Goal: Task Accomplishment & Management: Use online tool/utility

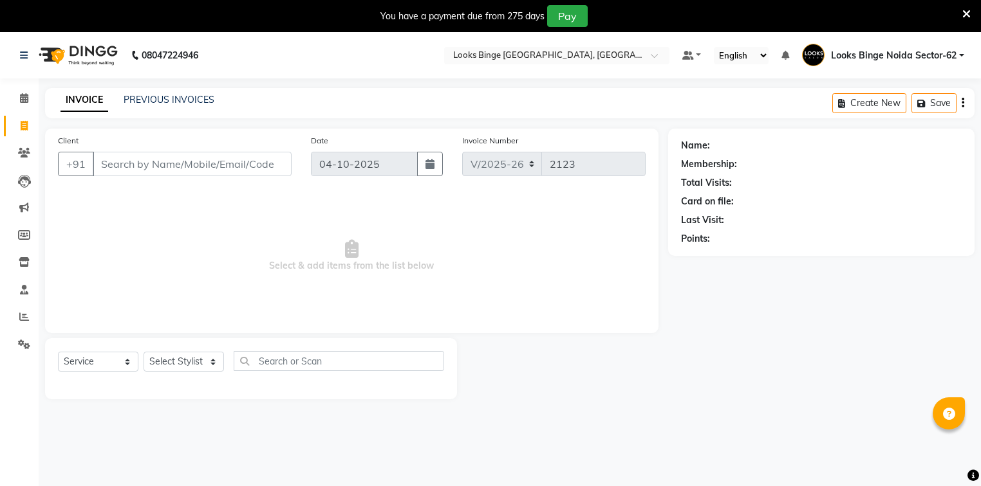
select select "5378"
select select "service"
drag, startPoint x: 21, startPoint y: 98, endPoint x: 24, endPoint y: 157, distance: 59.3
click at [21, 98] on icon at bounding box center [24, 98] width 8 height 10
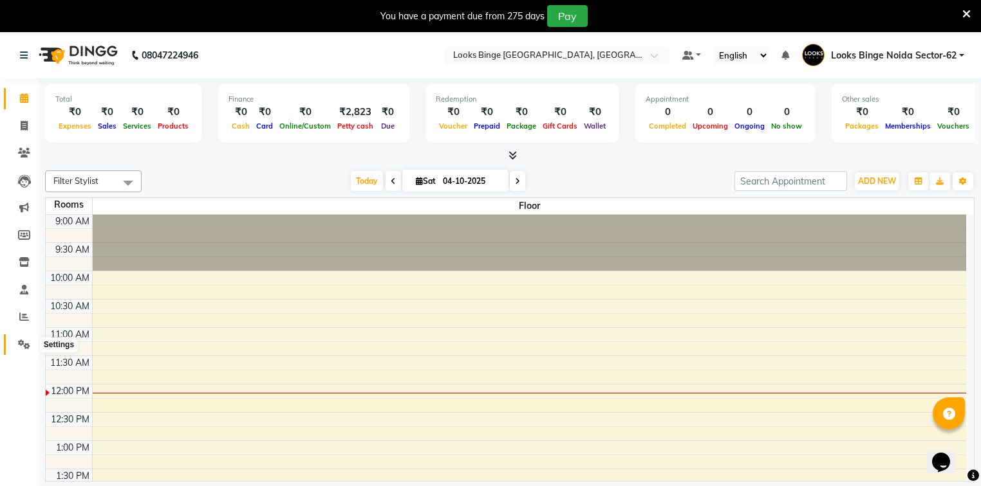
click at [19, 345] on icon at bounding box center [24, 345] width 12 height 10
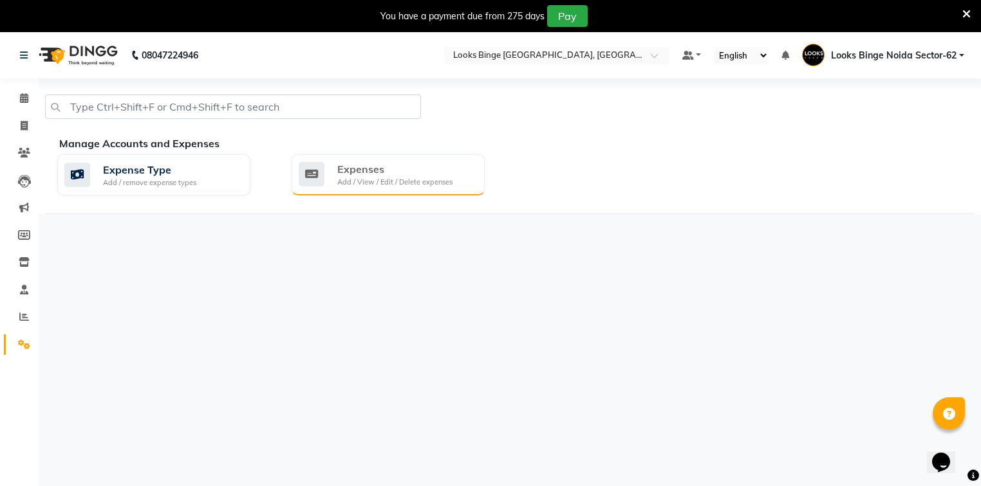
click at [428, 181] on div "Add / View / Edit / Delete expenses" at bounding box center [394, 182] width 115 height 11
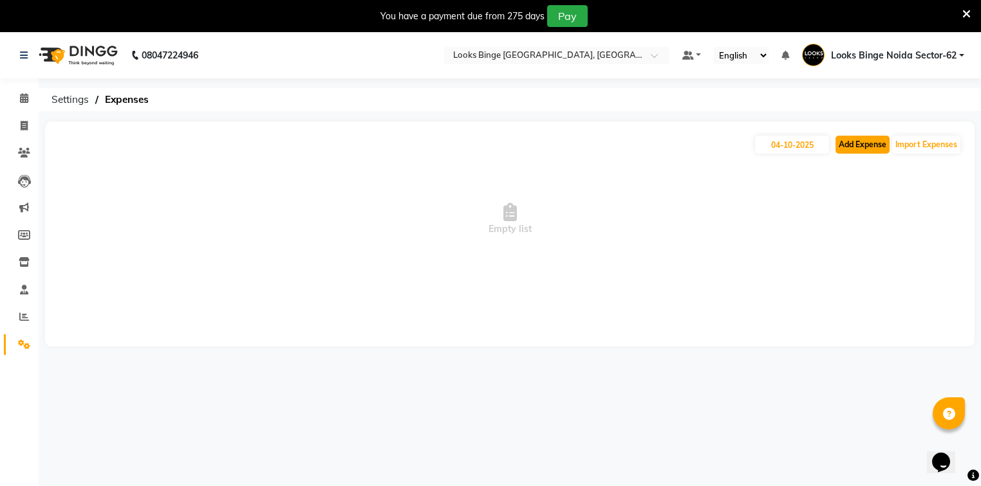
click at [865, 144] on button "Add Expense" at bounding box center [862, 145] width 54 height 18
select select "1"
select select "4305"
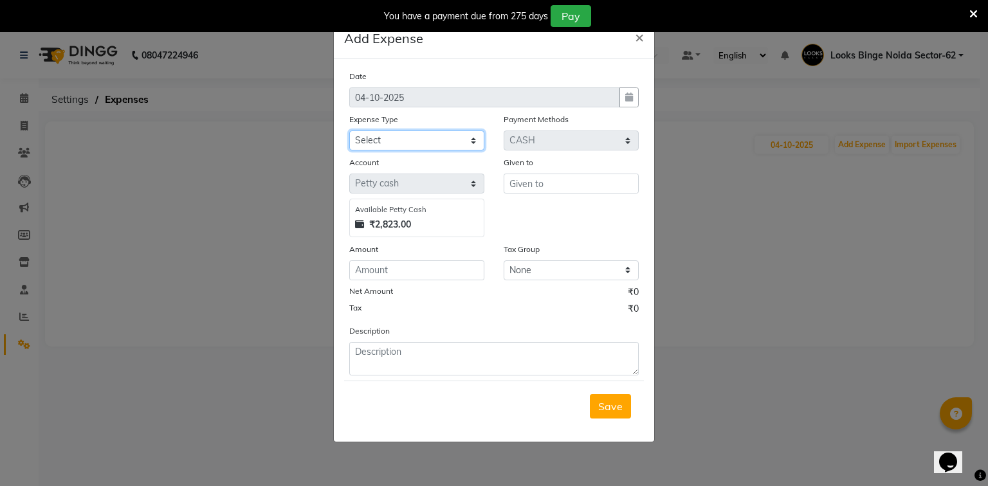
click at [381, 142] on select "Select Accommodation Aesthetics Bank Deposit BLINKIT Cash Handover Client Refun…" at bounding box center [416, 141] width 135 height 20
select select "23704"
click at [349, 132] on select "Select Accommodation Aesthetics Bank Deposit BLINKIT Cash Handover Client Refun…" at bounding box center [416, 141] width 135 height 20
click at [557, 192] on input "text" at bounding box center [571, 184] width 135 height 20
type input "salon"
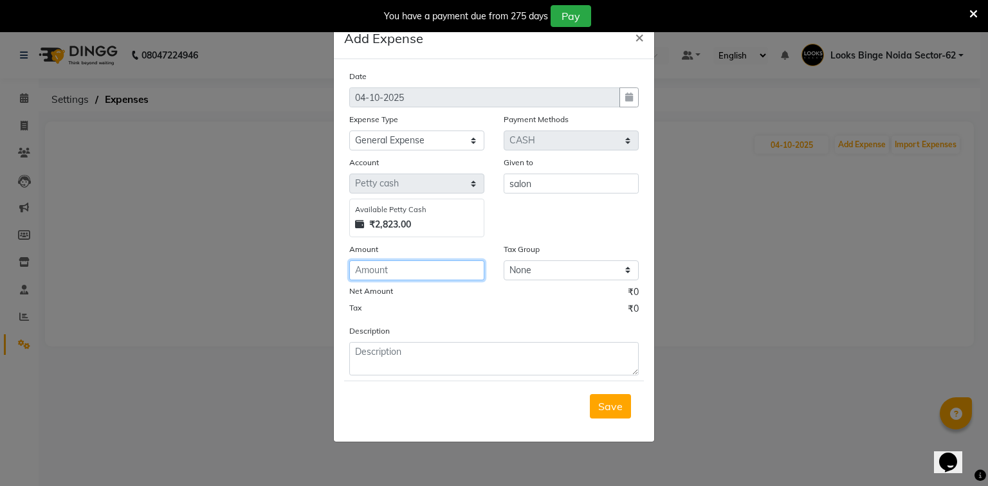
drag, startPoint x: 371, startPoint y: 277, endPoint x: 394, endPoint y: 277, distance: 23.8
click at [394, 277] on input "number" at bounding box center [416, 271] width 135 height 20
type input "160"
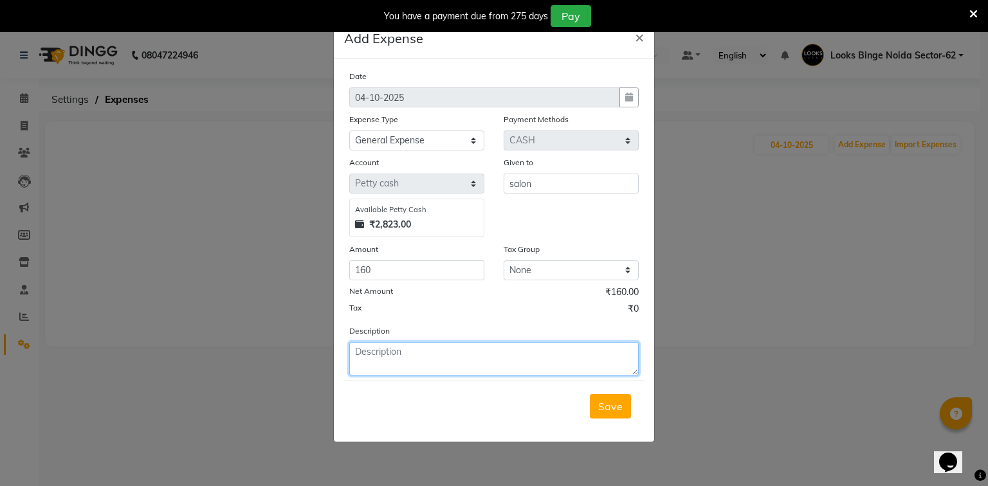
click at [391, 355] on textarea at bounding box center [494, 358] width 290 height 33
type textarea "milk & tea"
click at [612, 406] on span "Save" at bounding box center [610, 406] width 24 height 13
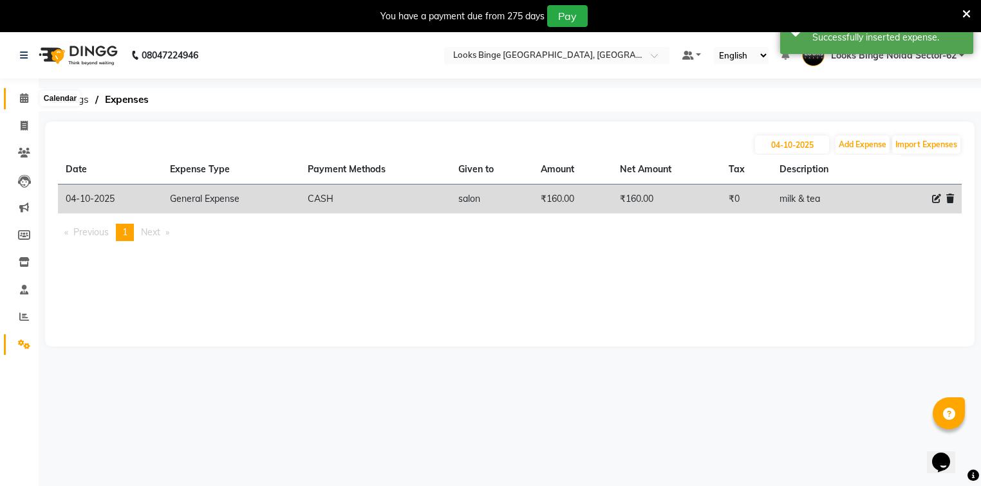
click at [17, 94] on span at bounding box center [24, 98] width 23 height 15
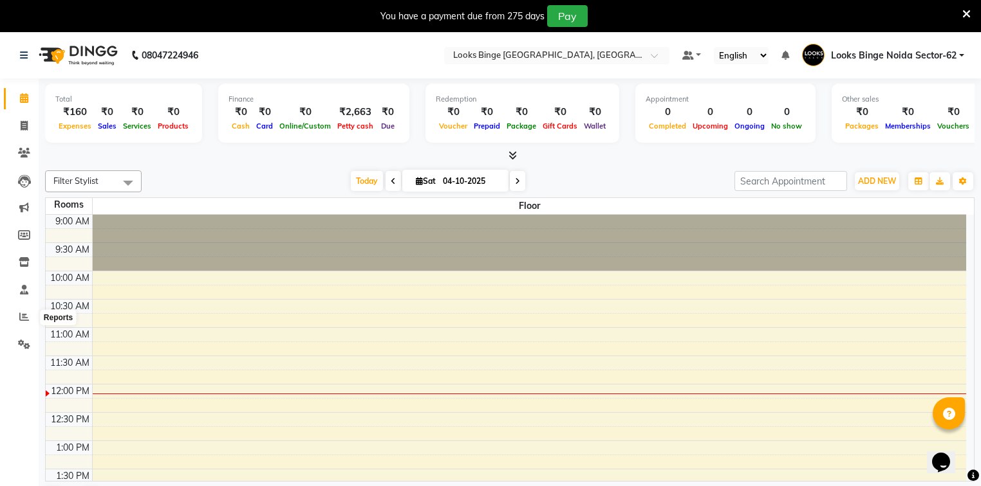
click at [23, 306] on li "Reports" at bounding box center [19, 318] width 39 height 28
click at [24, 317] on icon at bounding box center [24, 317] width 10 height 10
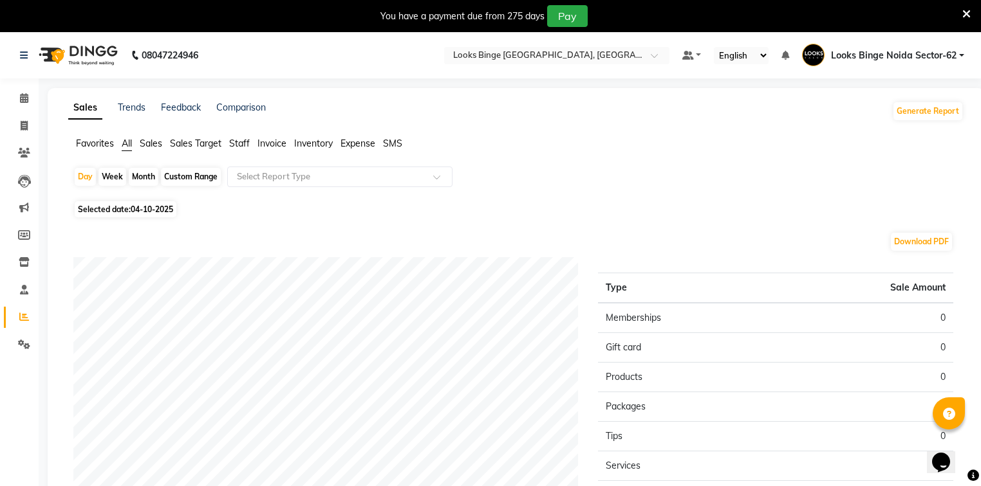
click at [239, 144] on span "Staff" at bounding box center [239, 144] width 21 height 12
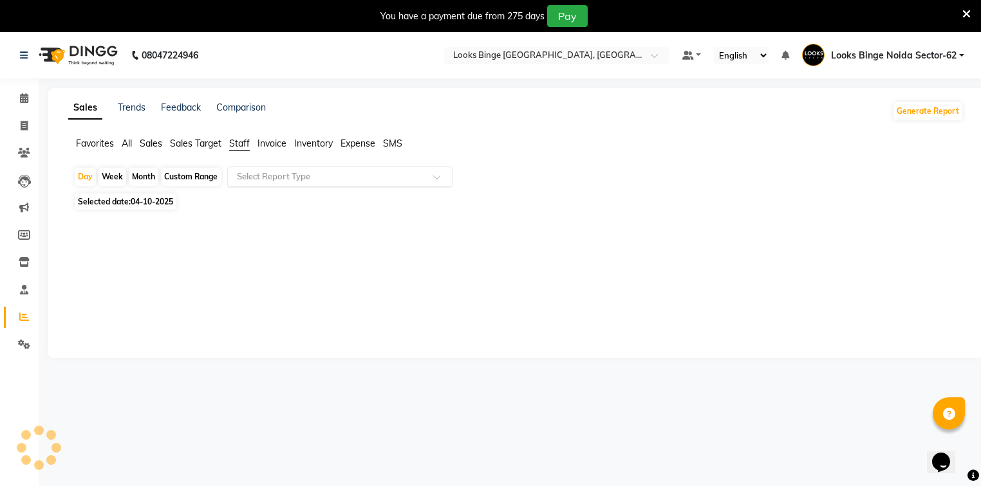
click at [281, 183] on input "text" at bounding box center [326, 177] width 185 height 13
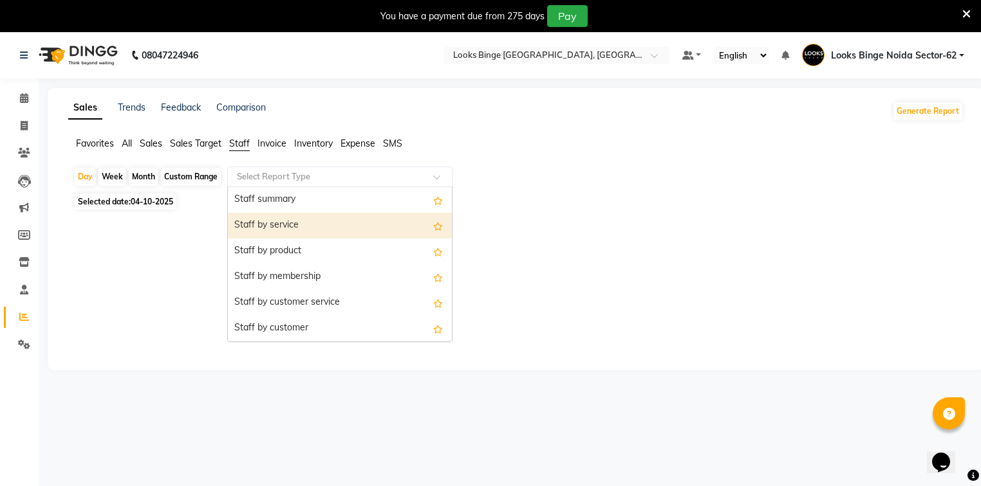
click at [264, 232] on div "Staff by service" at bounding box center [340, 226] width 224 height 26
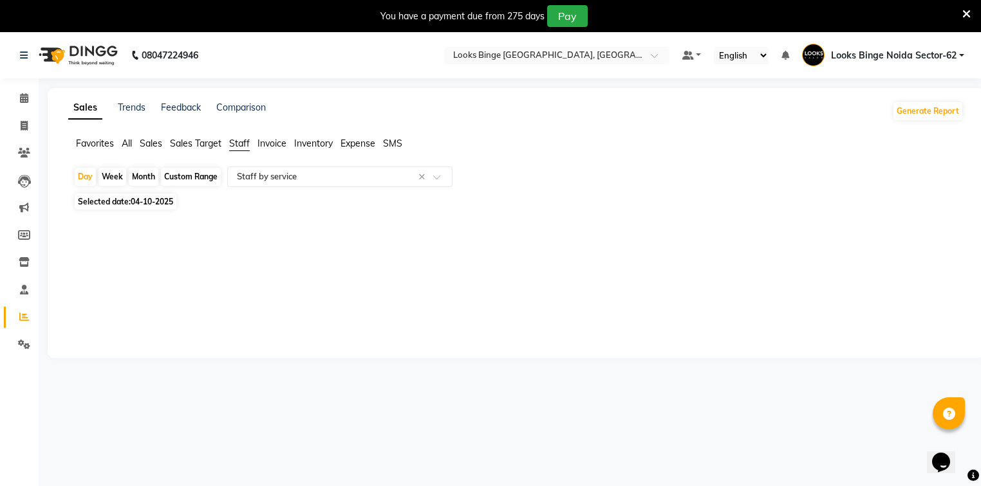
click at [133, 205] on span "04-10-2025" at bounding box center [152, 202] width 42 height 10
select select "10"
select select "2025"
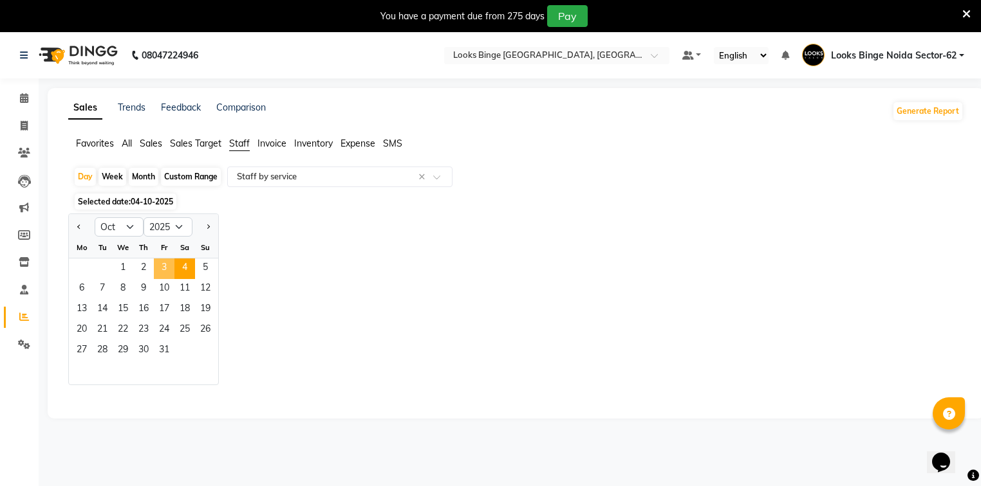
click at [162, 270] on span "3" at bounding box center [164, 269] width 21 height 21
select select "full_report"
select select "pdf"
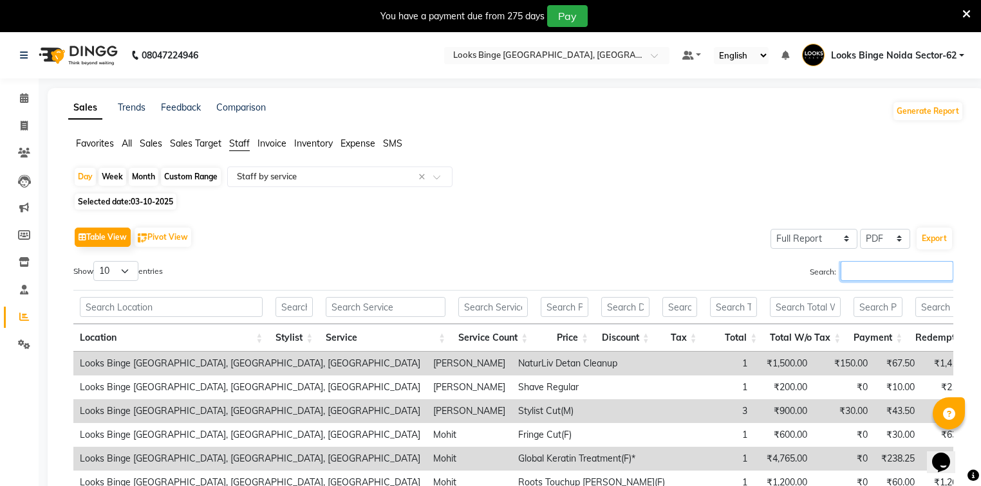
click at [862, 266] on input "Search:" at bounding box center [896, 271] width 113 height 20
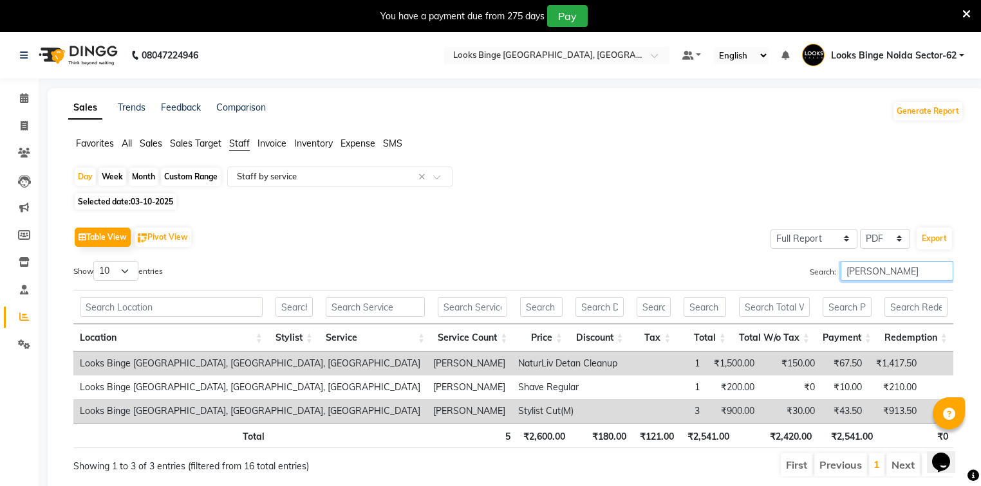
scroll to position [0, 183]
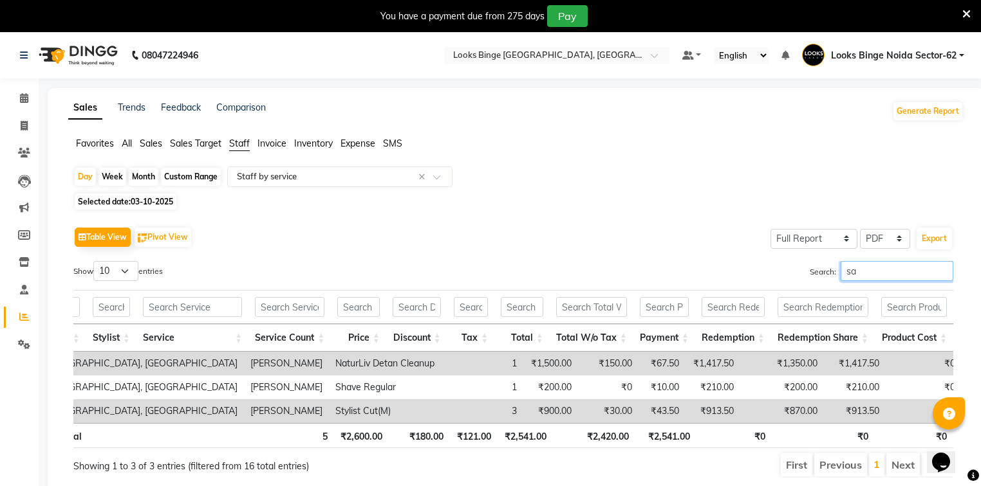
type input "s"
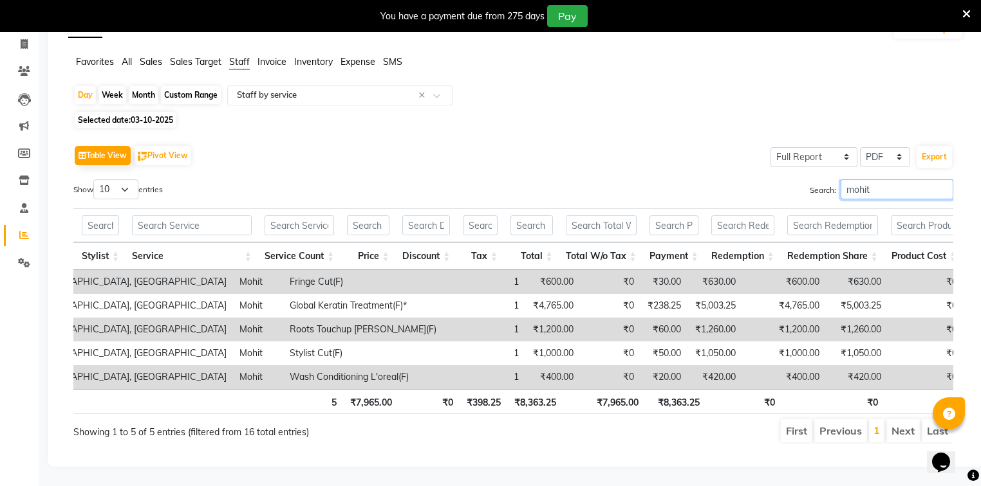
scroll to position [0, 203]
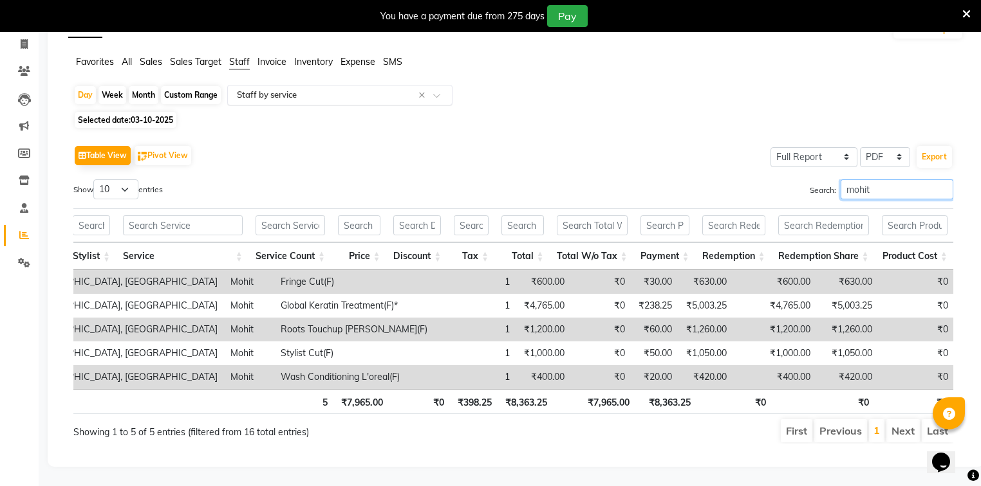
type input "mohit"
click at [336, 89] on input "text" at bounding box center [326, 95] width 185 height 13
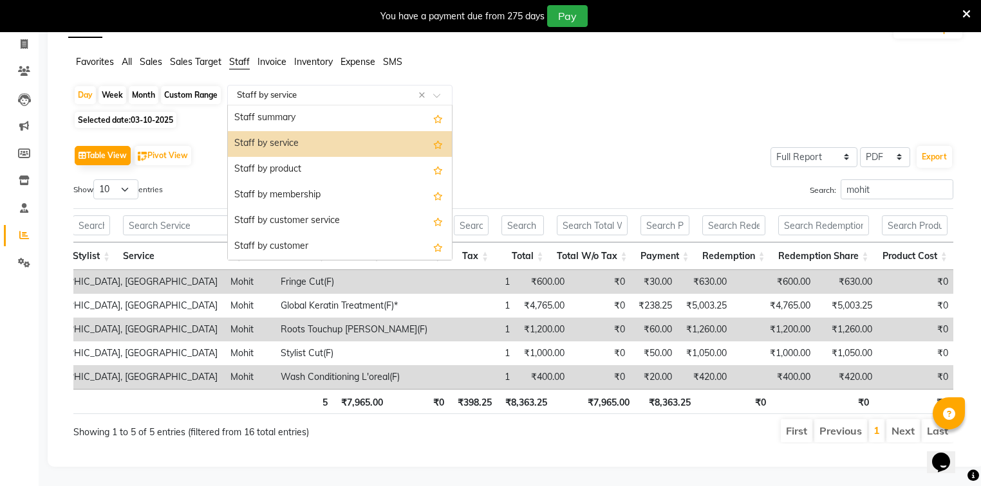
click at [275, 131] on div "Staff by service" at bounding box center [340, 144] width 224 height 26
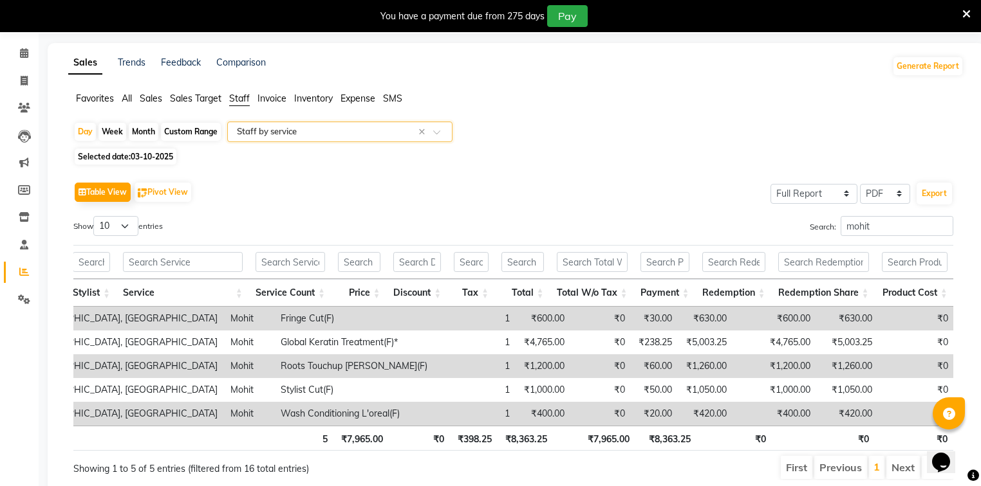
scroll to position [44, 0]
click at [165, 193] on button "Pivot View" at bounding box center [162, 192] width 57 height 19
select select "full_report"
select select "csv"
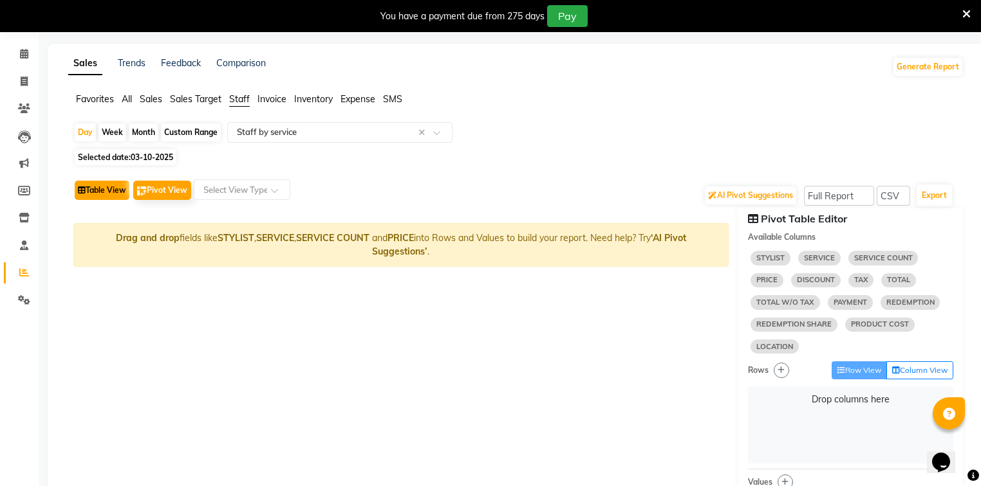
click at [110, 192] on button "Table View" at bounding box center [102, 190] width 55 height 19
select select "full_report"
select select "pdf"
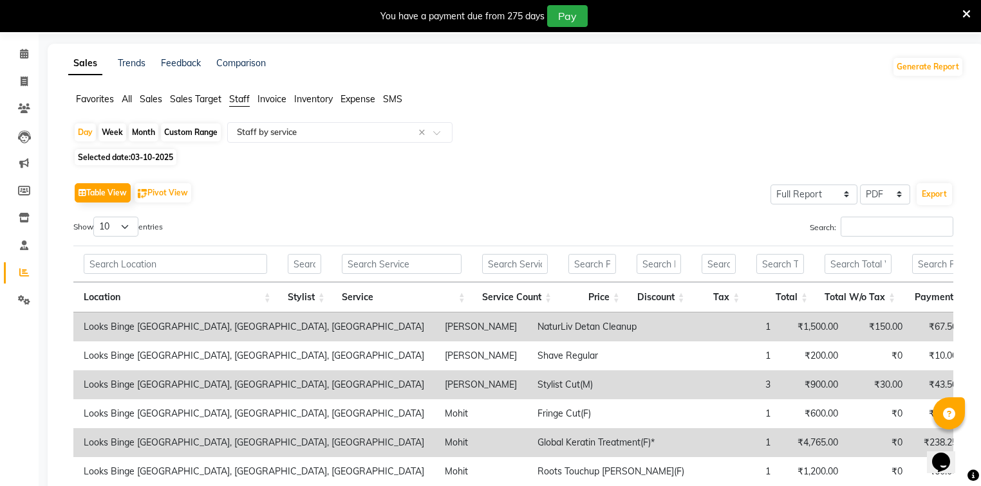
click at [185, 133] on div "Custom Range" at bounding box center [191, 133] width 60 height 18
select select "10"
select select "2025"
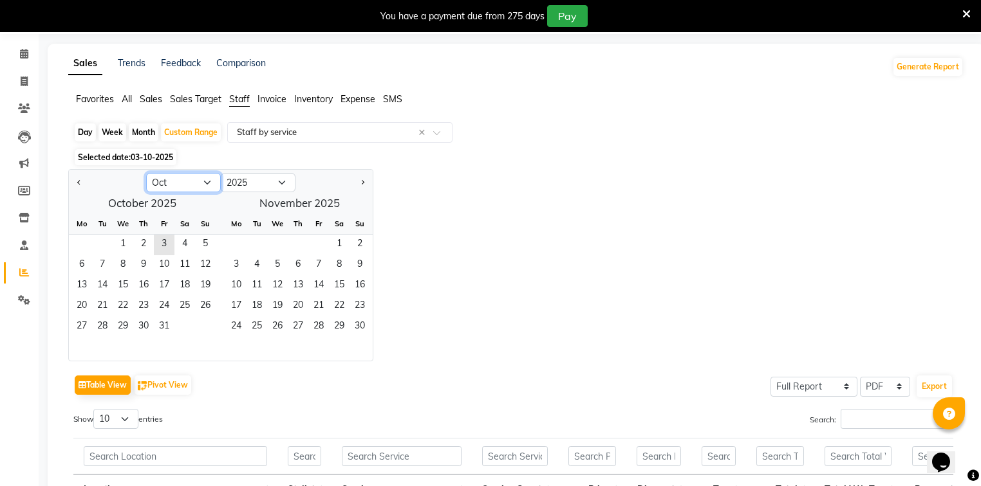
click at [199, 181] on select "Jan Feb Mar Apr May Jun [DATE] Aug Sep Oct Nov Dec" at bounding box center [183, 182] width 75 height 19
select select "9"
click at [146, 173] on select "Jan Feb Mar Apr May Jun [DATE] Aug Sep Oct Nov Dec" at bounding box center [183, 182] width 75 height 19
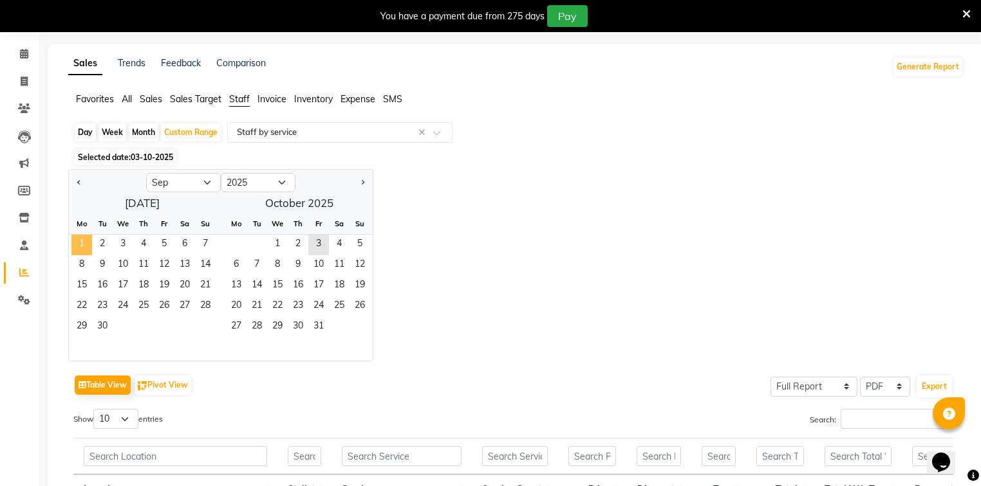
click at [84, 244] on span "1" at bounding box center [81, 245] width 21 height 21
click at [101, 330] on span "30" at bounding box center [102, 327] width 21 height 21
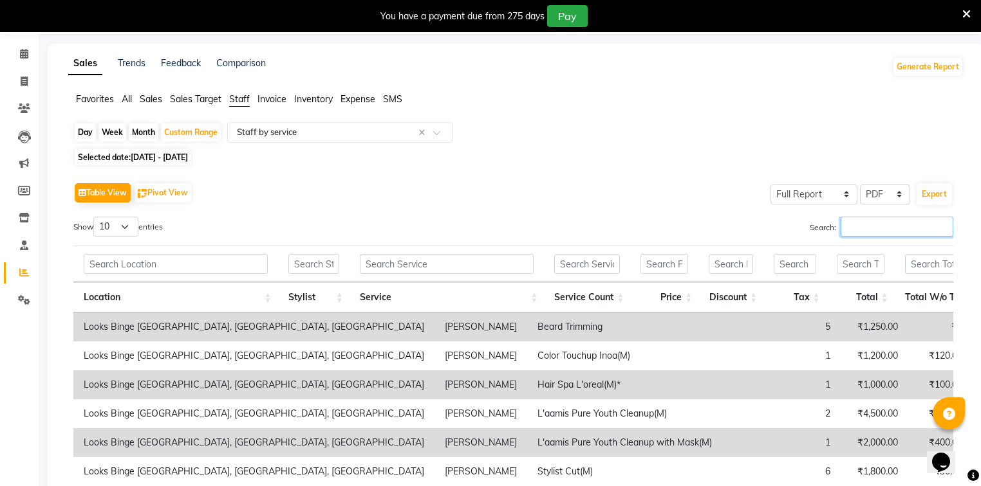
click at [878, 223] on input "Search:" at bounding box center [896, 227] width 113 height 20
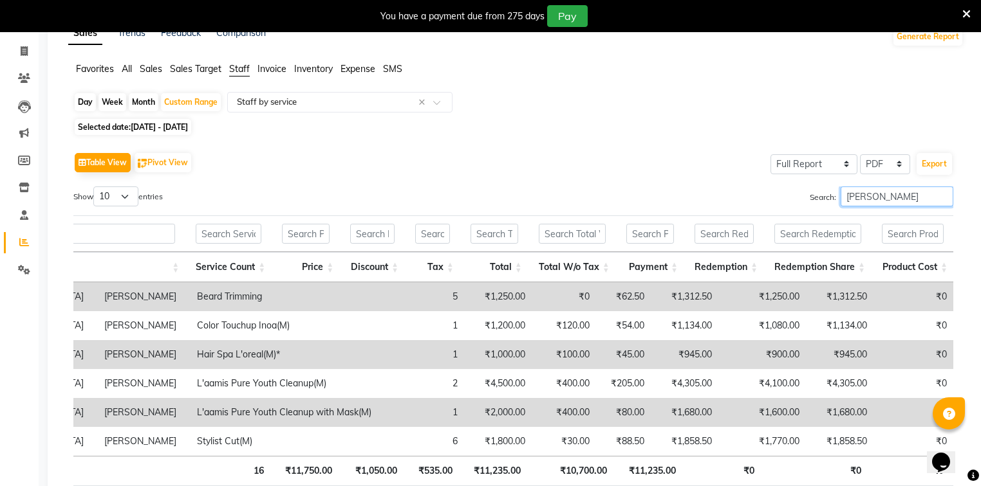
scroll to position [58, 0]
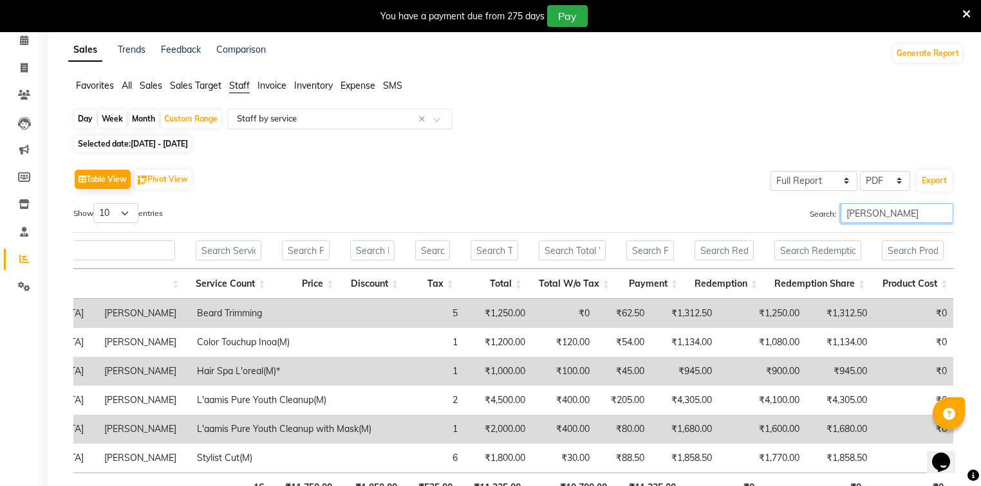
type input "[PERSON_NAME]"
click at [323, 119] on input "text" at bounding box center [326, 119] width 185 height 13
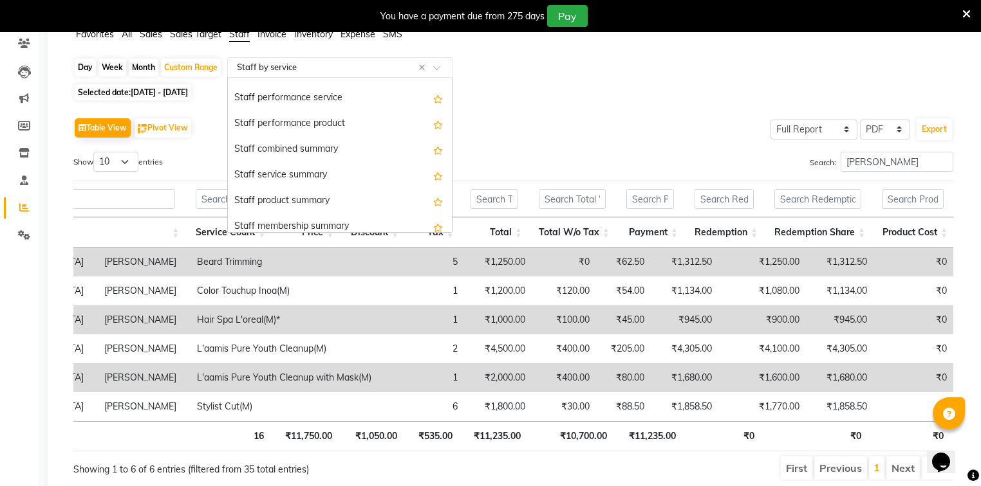
scroll to position [206, 0]
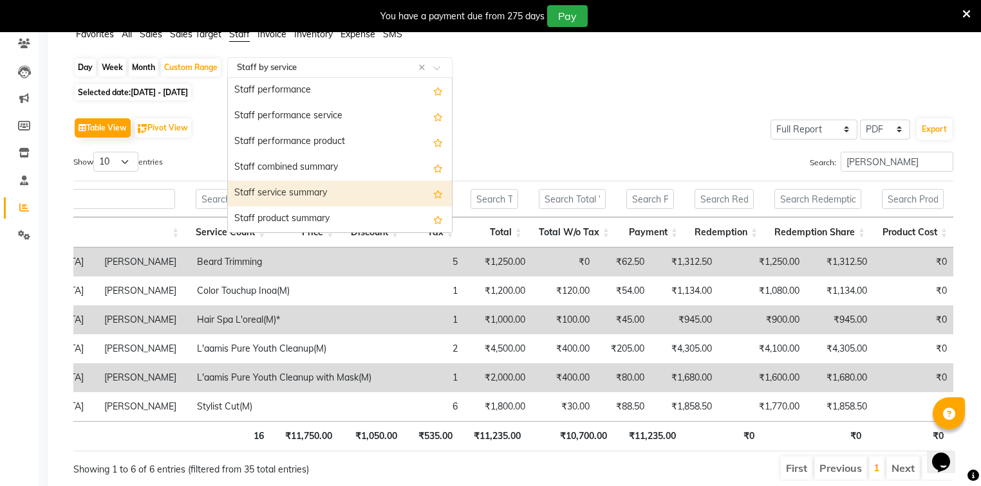
click at [268, 191] on div "Staff service summary" at bounding box center [340, 194] width 224 height 26
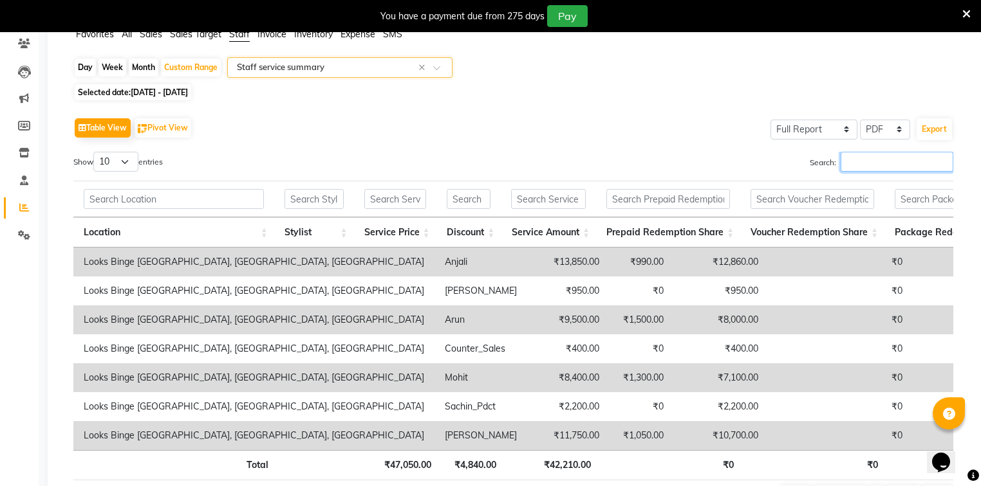
click at [880, 162] on input "Search:" at bounding box center [896, 162] width 113 height 20
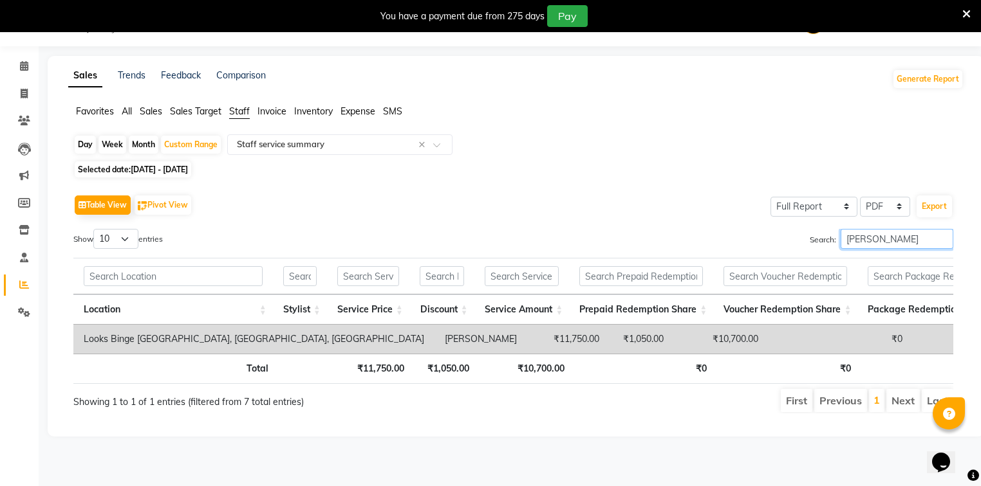
scroll to position [0, 683]
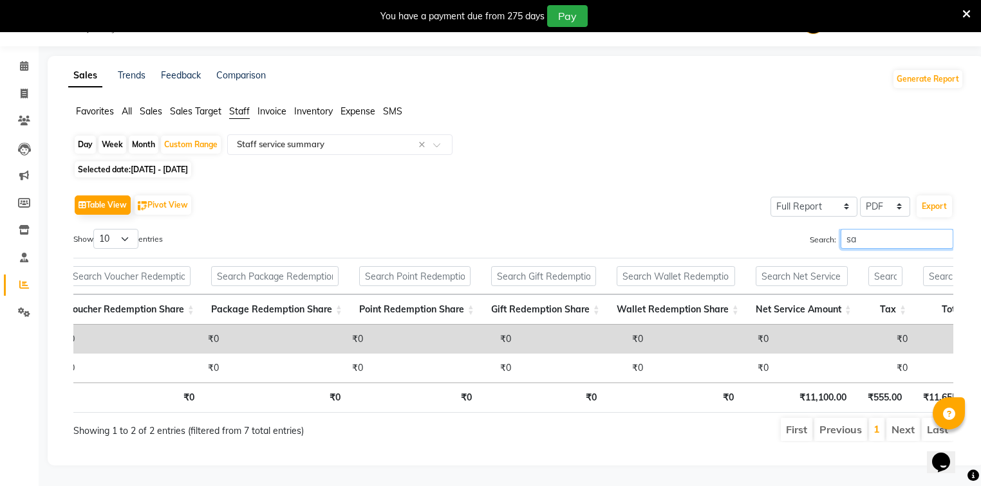
type input "s"
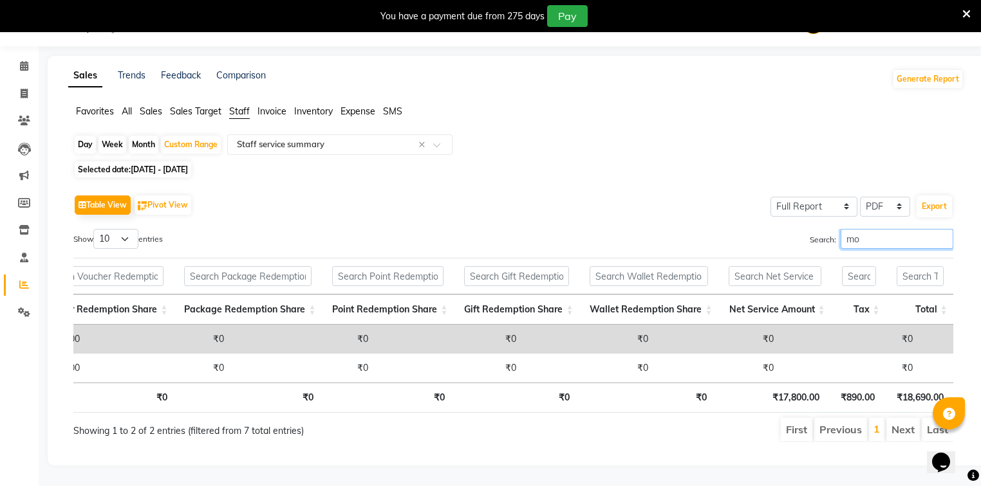
scroll to position [0, 678]
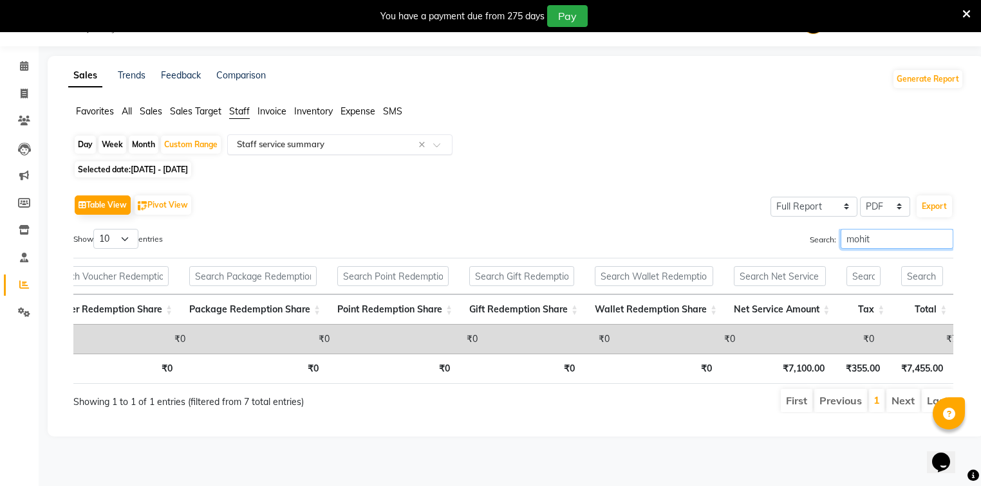
type input "mohit"
click at [328, 145] on input "text" at bounding box center [326, 144] width 185 height 13
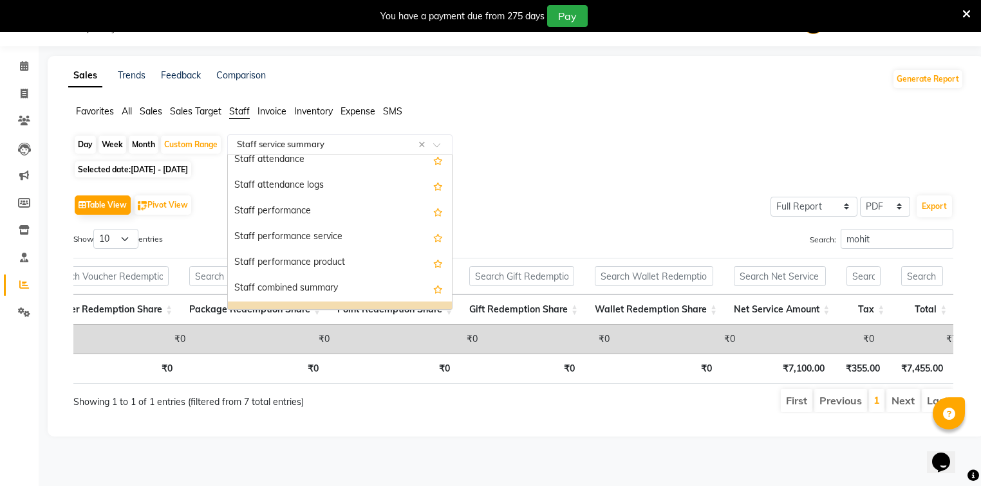
scroll to position [154, 0]
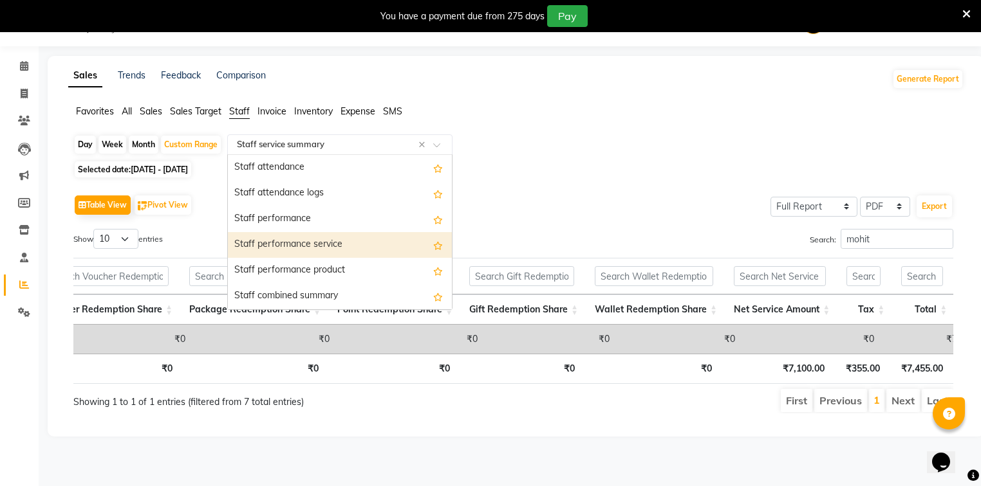
click at [294, 245] on div "Staff performance service" at bounding box center [340, 245] width 224 height 26
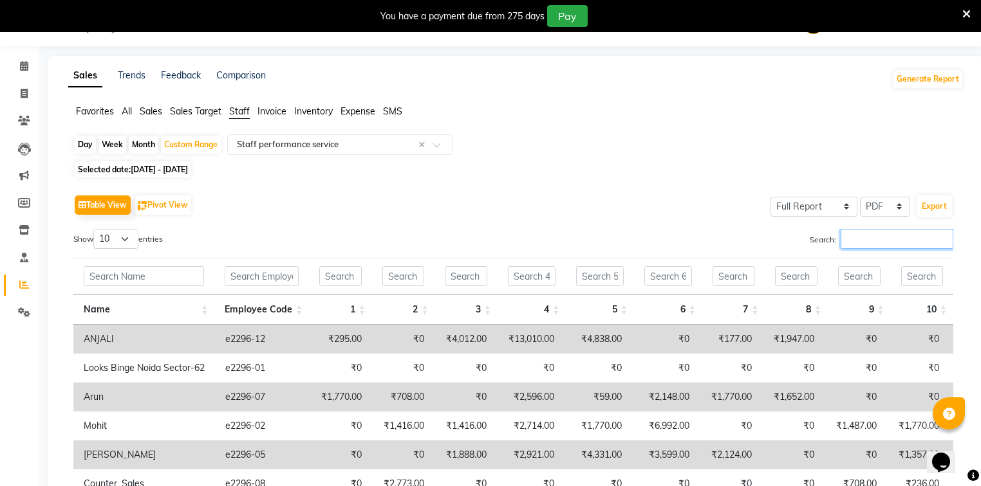
click at [871, 243] on input "Search:" at bounding box center [896, 239] width 113 height 20
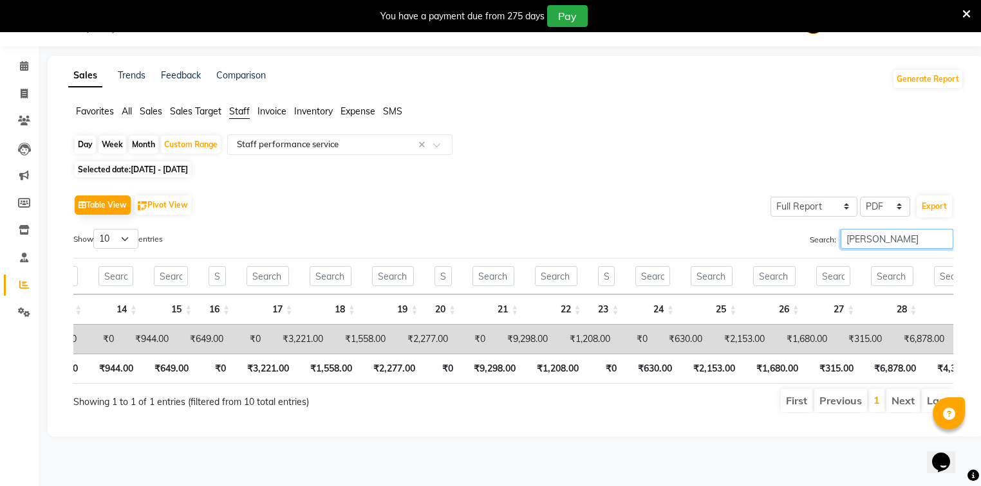
scroll to position [0, 1355]
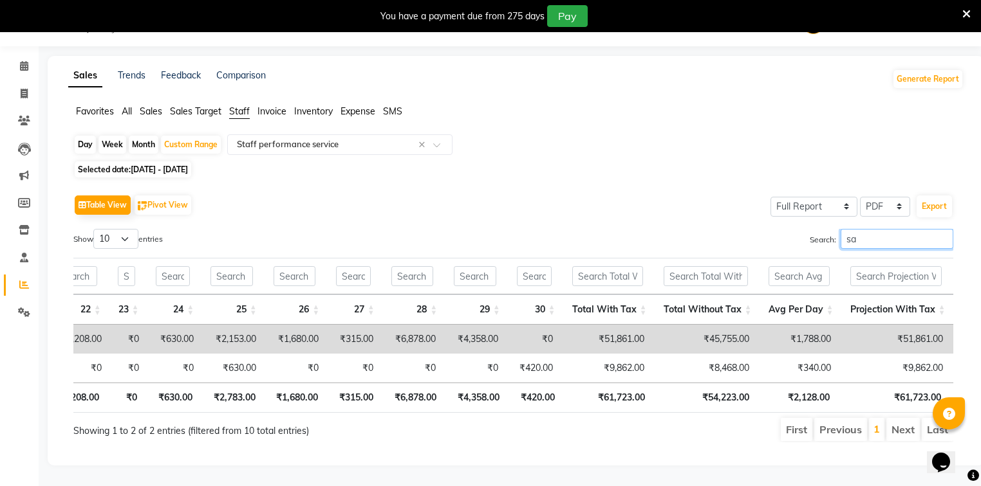
type input "s"
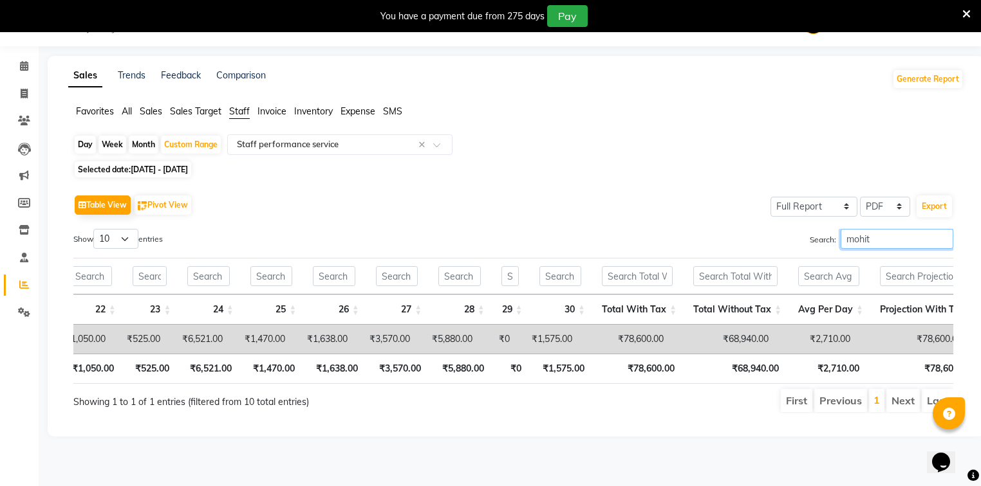
scroll to position [0, 1509]
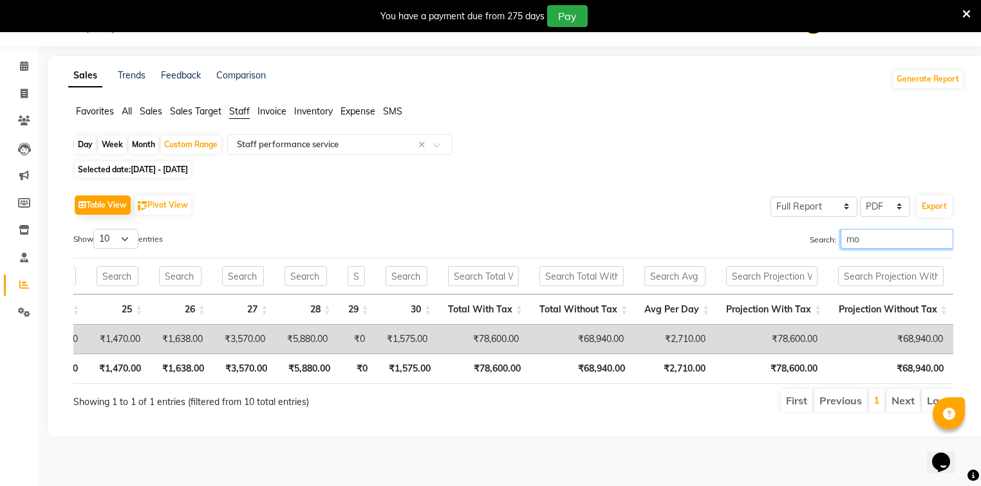
type input "m"
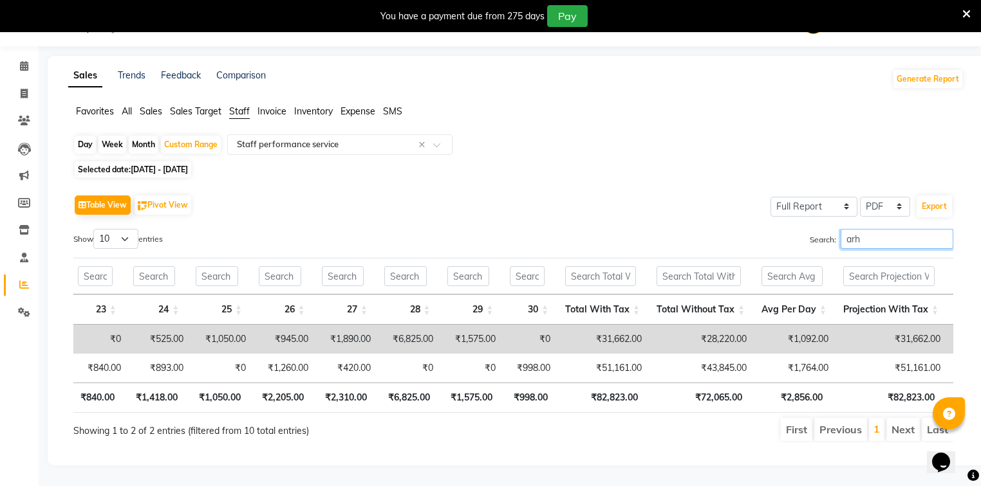
scroll to position [0, 1424]
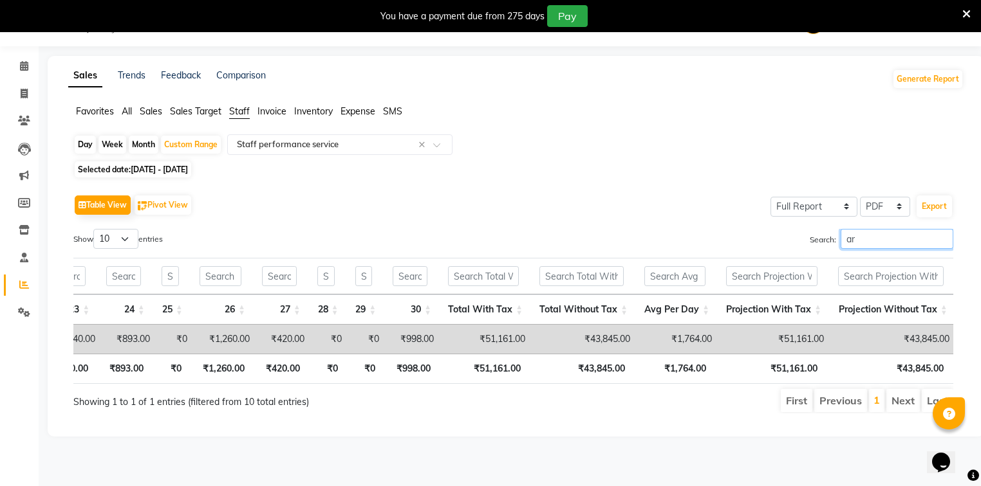
type input "a"
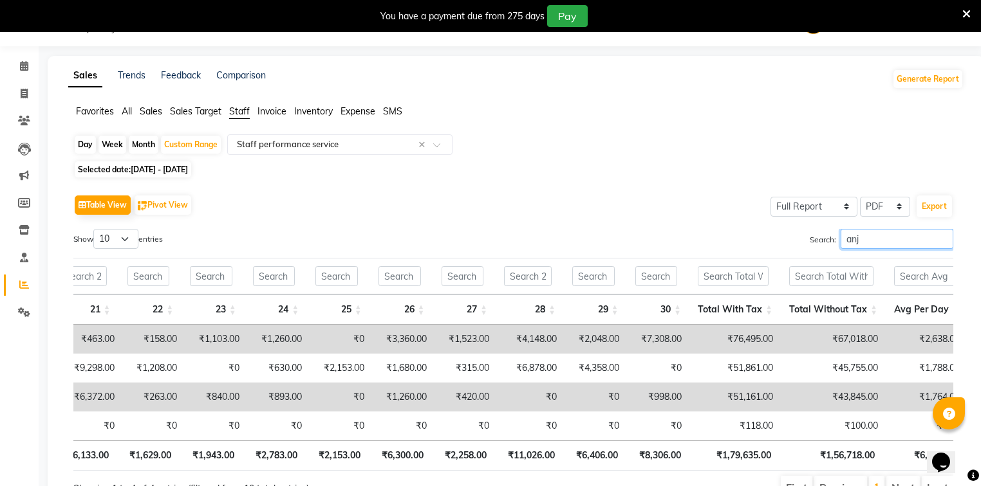
scroll to position [0, 1416]
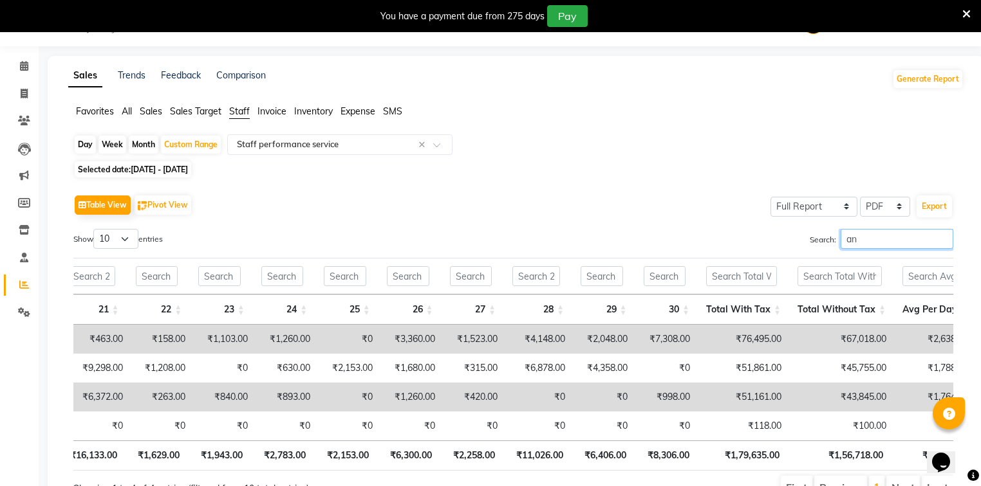
type input "a"
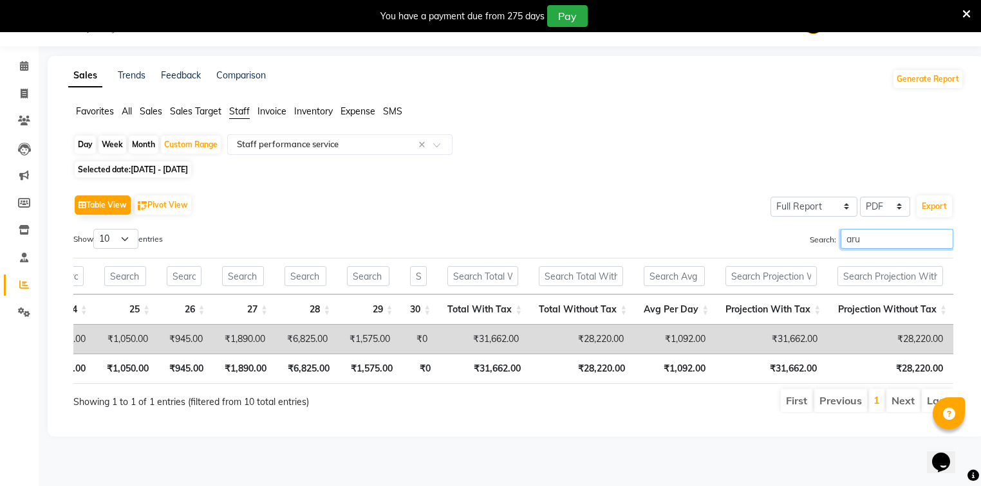
scroll to position [0, 1338]
type input "a"
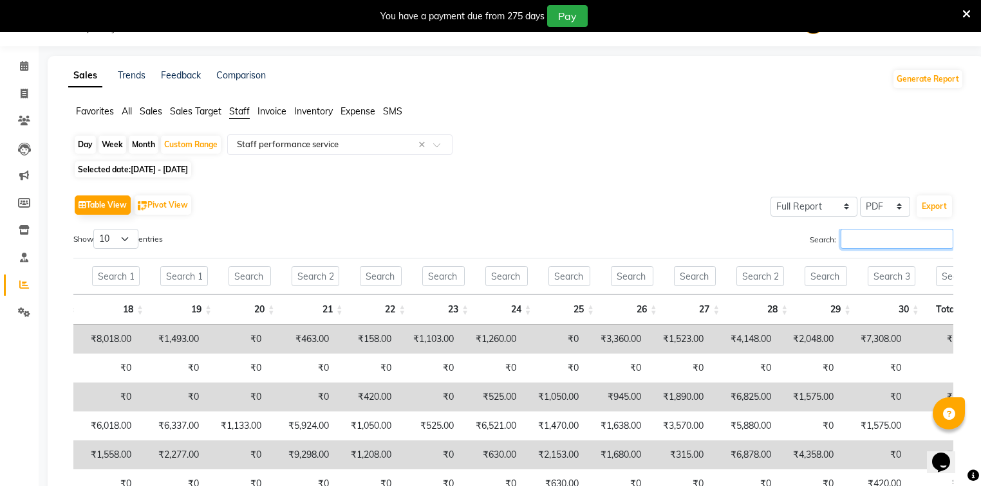
scroll to position [0, 0]
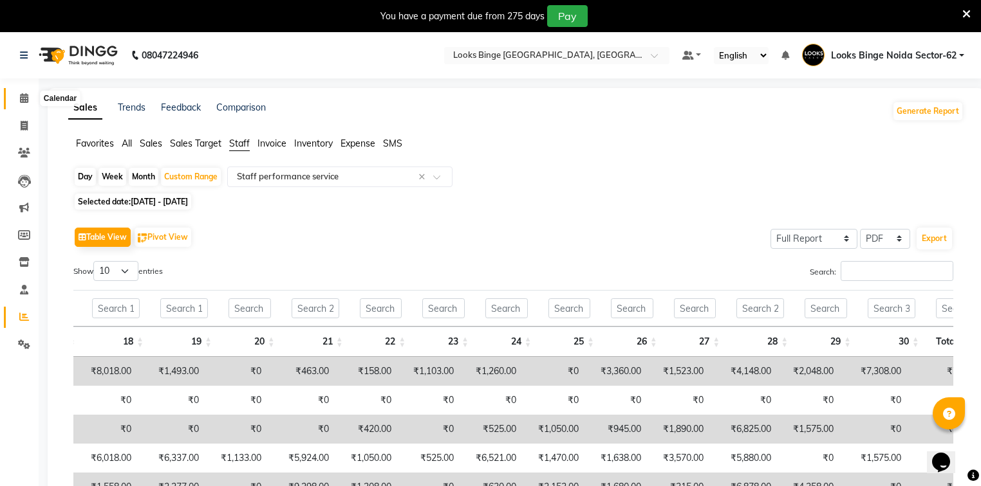
click at [26, 100] on icon at bounding box center [24, 98] width 8 height 10
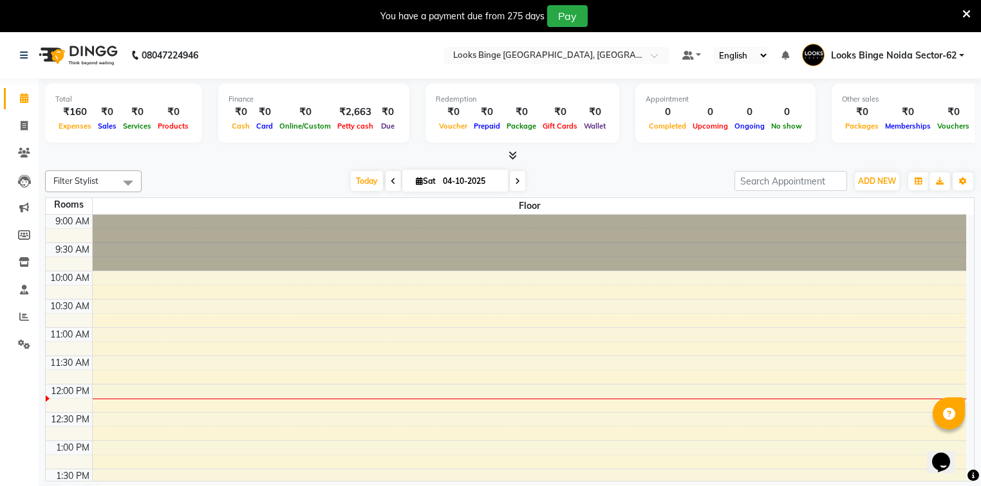
click at [515, 154] on icon at bounding box center [512, 156] width 8 height 10
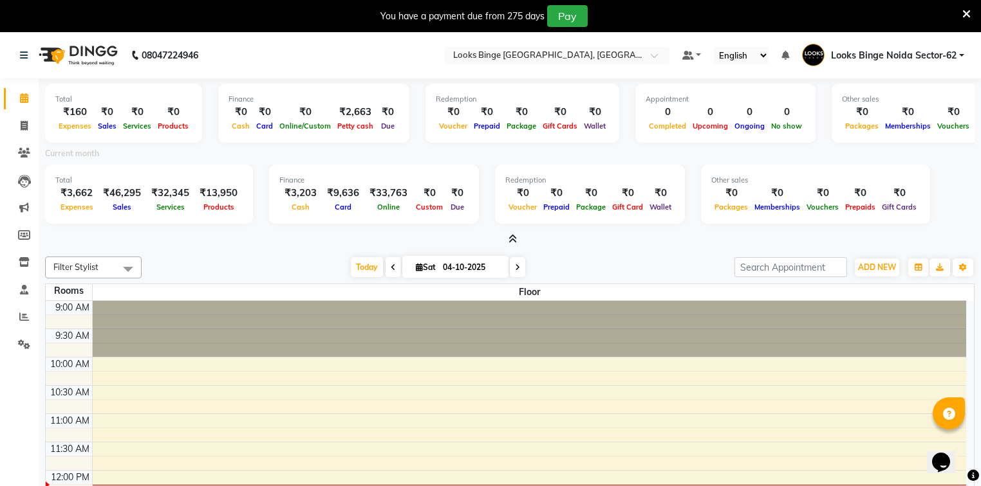
click at [512, 241] on icon at bounding box center [512, 239] width 8 height 10
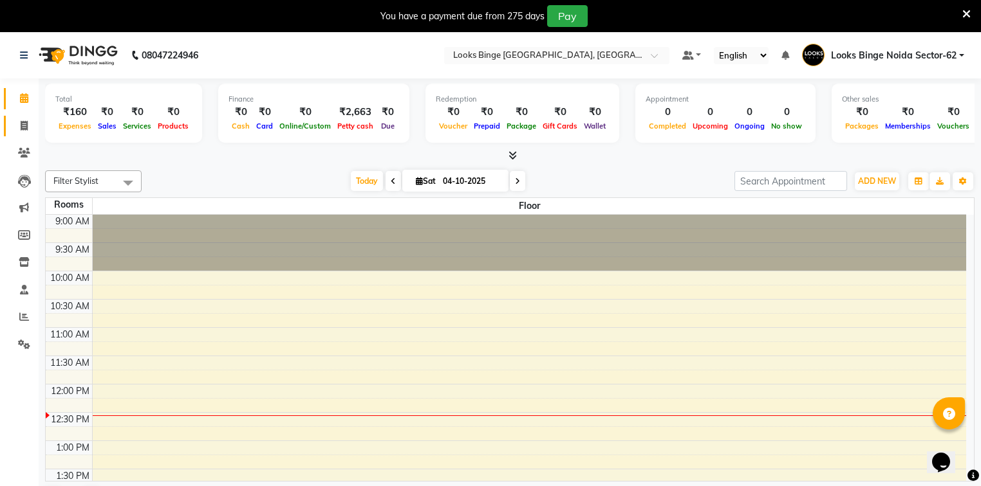
drag, startPoint x: 11, startPoint y: 124, endPoint x: 27, endPoint y: 140, distance: 22.8
click at [11, 124] on link "Invoice" at bounding box center [19, 126] width 31 height 21
select select "service"
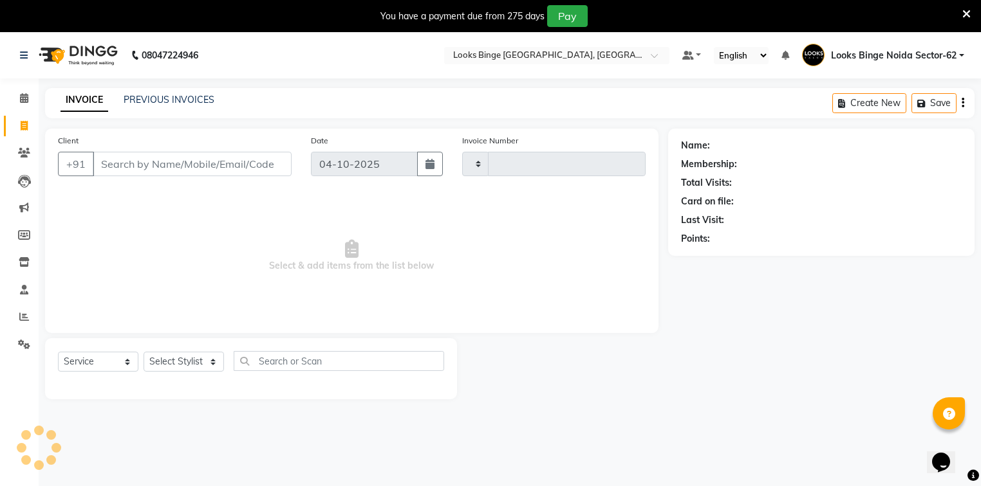
type input "2123"
select select "5378"
click at [210, 371] on select "Select Stylist" at bounding box center [183, 362] width 80 height 20
select select "41627"
click at [143, 353] on select "Select Stylist ANJALI [PERSON_NAME] [PERSON_NAME] Counter_Sales Kasim Looks Bin…" at bounding box center [183, 362] width 80 height 20
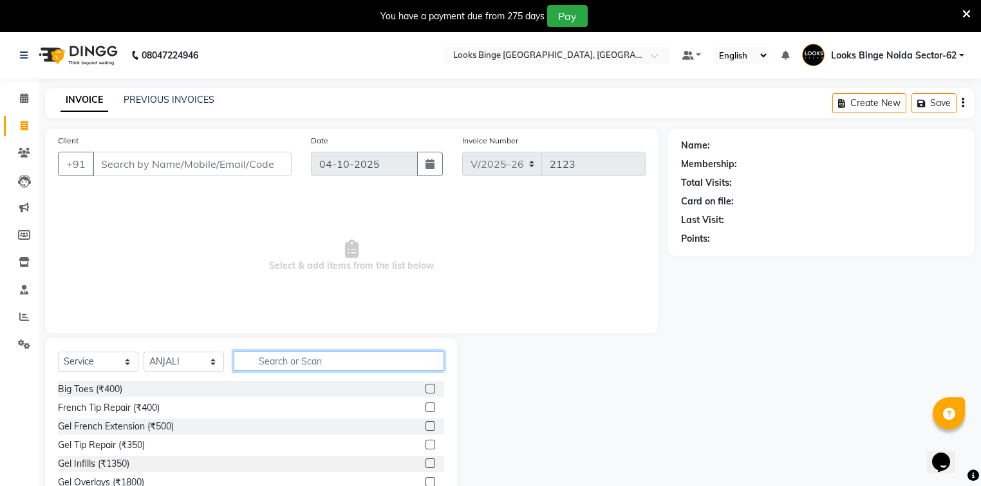
click at [279, 364] on input "text" at bounding box center [339, 361] width 210 height 20
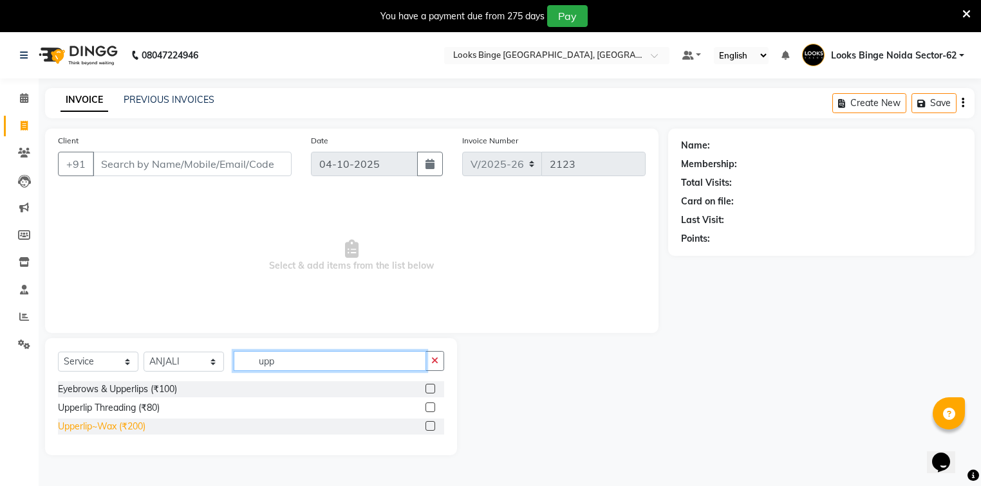
type input "upp"
click at [111, 425] on div "Upperlip~Wax (₹200)" at bounding box center [102, 427] width 88 height 14
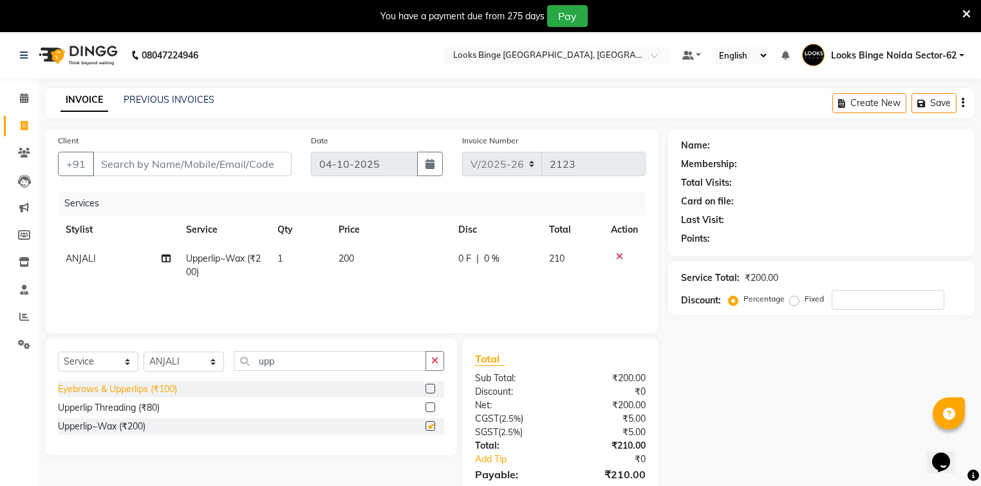
checkbox input "false"
click at [160, 391] on div "Eyebrows & Upperlips (₹100)" at bounding box center [117, 390] width 119 height 14
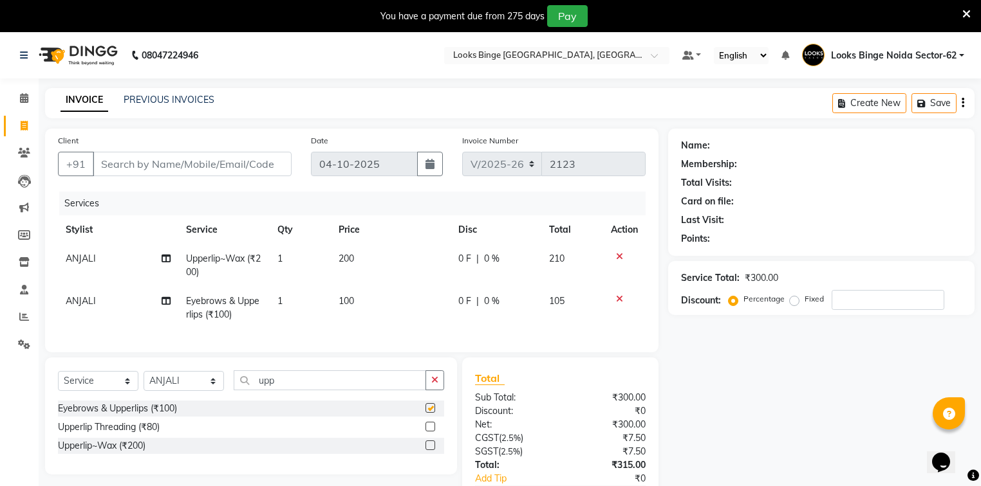
checkbox input "false"
click at [365, 261] on td "200" at bounding box center [391, 266] width 120 height 42
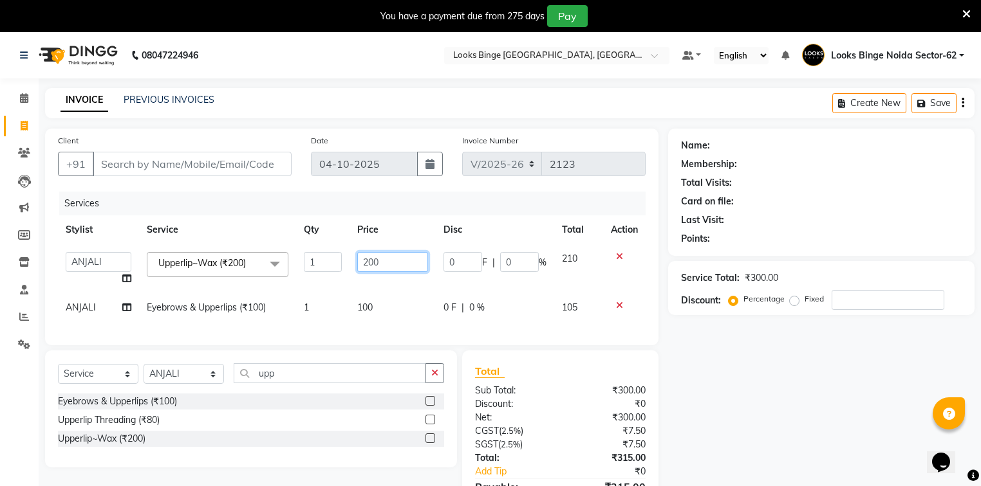
drag, startPoint x: 378, startPoint y: 259, endPoint x: 358, endPoint y: 268, distance: 22.2
click at [358, 268] on input "200" at bounding box center [392, 262] width 71 height 20
type input "150"
click at [340, 322] on tr "ANJALI Eyebrows & Upperlips (₹100) 1 100 0 F | 0 % 105" at bounding box center [351, 307] width 587 height 29
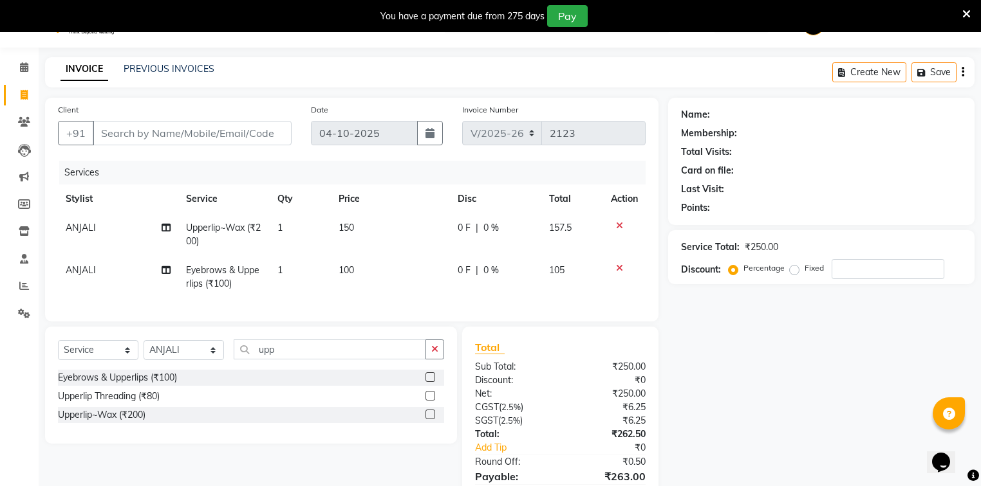
scroll to position [101, 0]
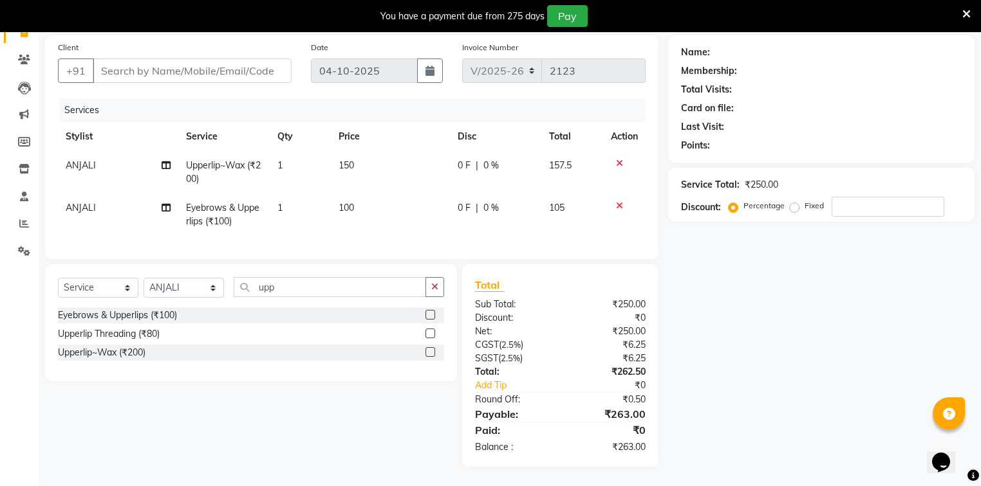
click at [414, 203] on td "100" at bounding box center [391, 215] width 120 height 42
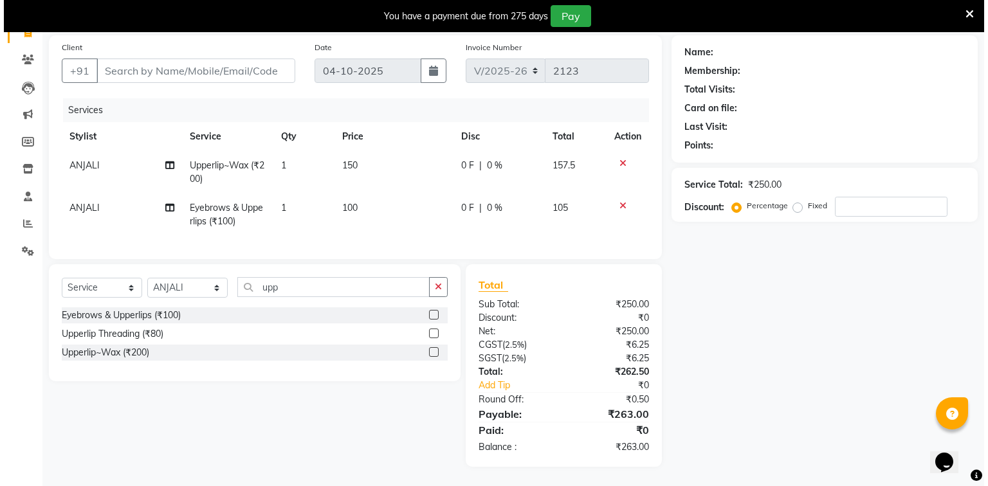
scroll to position [100, 0]
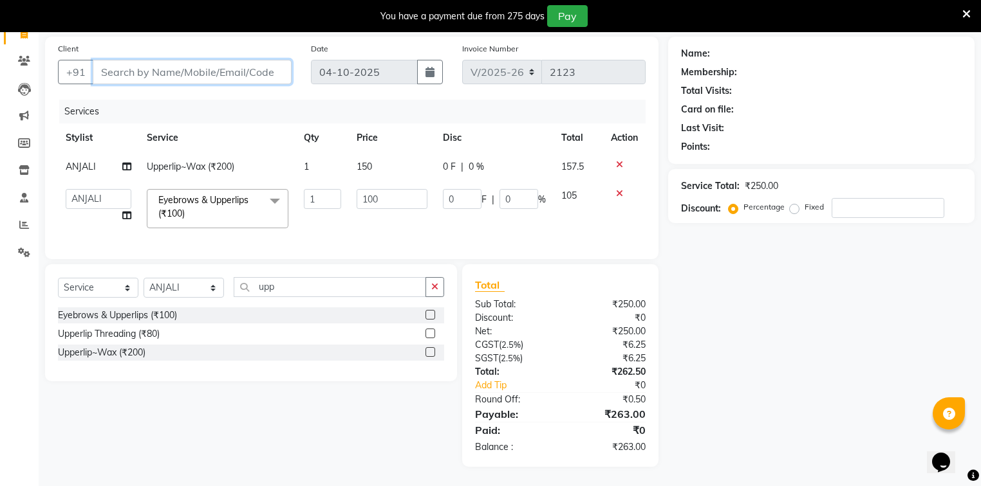
click at [214, 67] on input "Client" at bounding box center [192, 72] width 199 height 24
type input "9"
type input "0"
type input "9632088033"
click at [237, 66] on span "Add Client" at bounding box center [258, 72] width 51 height 13
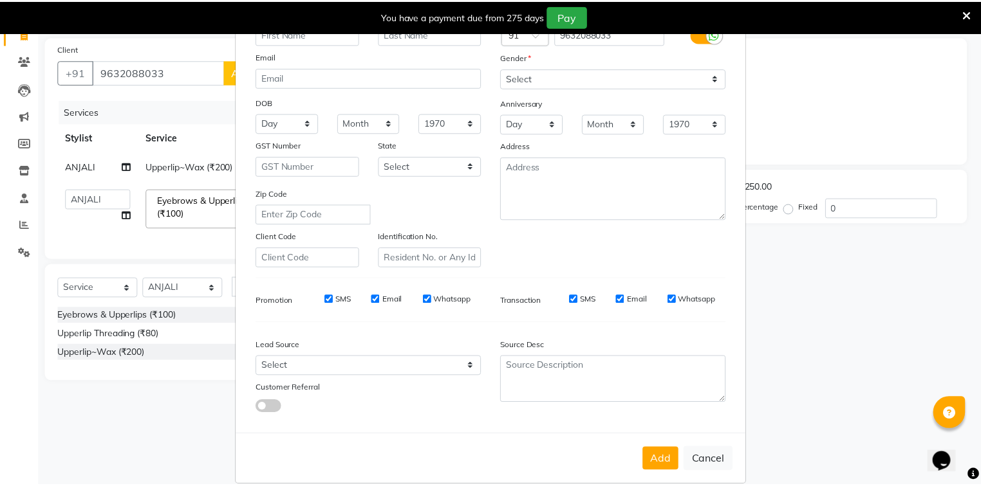
scroll to position [113, 0]
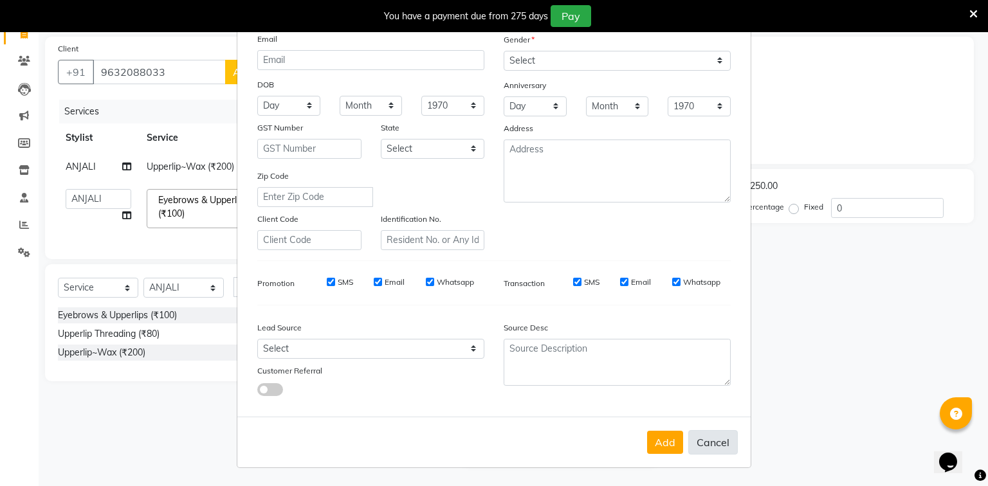
click at [712, 443] on button "Cancel" at bounding box center [714, 442] width 50 height 24
select select
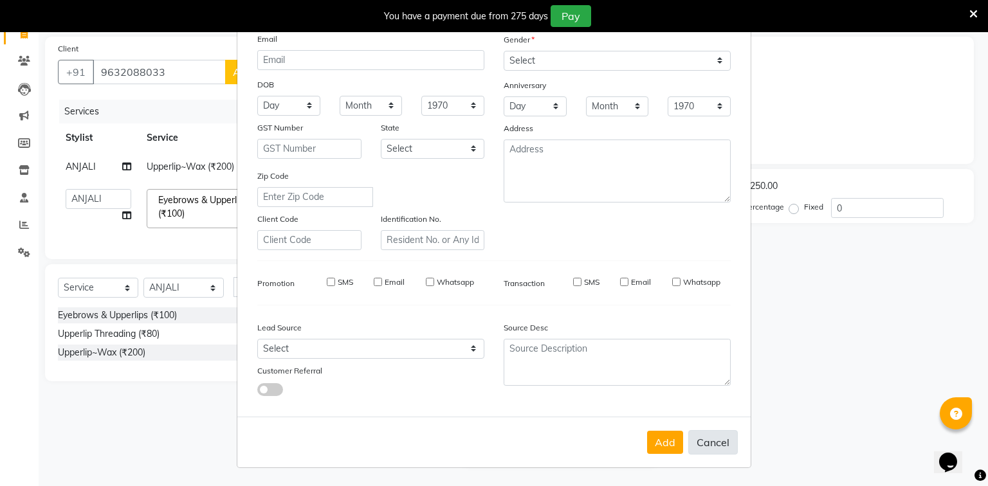
select select
checkbox input "false"
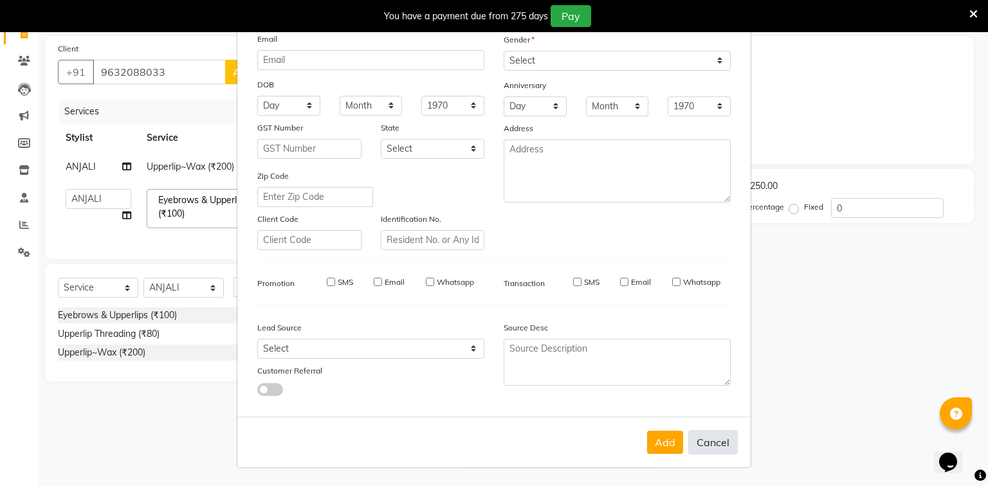
checkbox input "false"
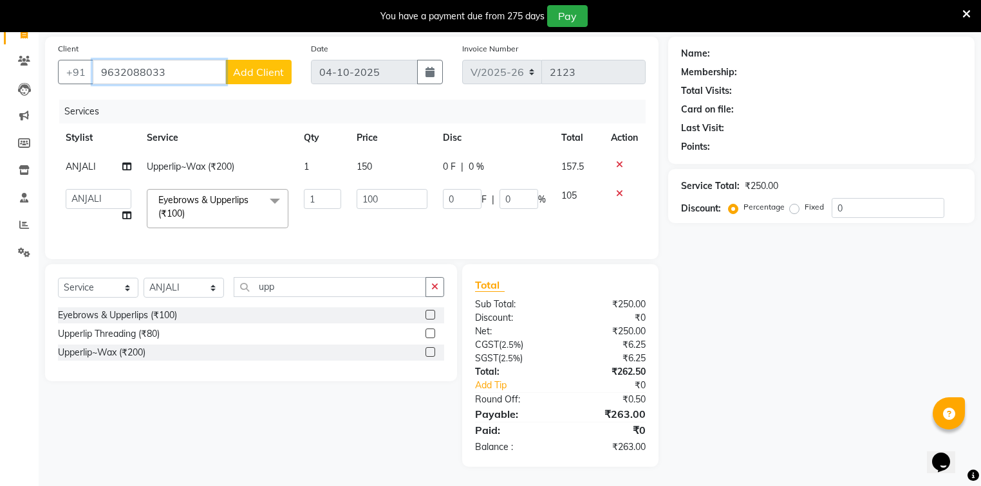
drag, startPoint x: 164, startPoint y: 65, endPoint x: 0, endPoint y: 56, distance: 164.3
click at [0, 56] on app-home "08047224946 Select Location × Looks Binge [GEOGRAPHIC_DATA]-62, Noida Default P…" at bounding box center [490, 213] width 981 height 546
click at [131, 95] on span "looks 62" at bounding box center [129, 101] width 43 height 13
type input "981170556"
select select "1: Object"
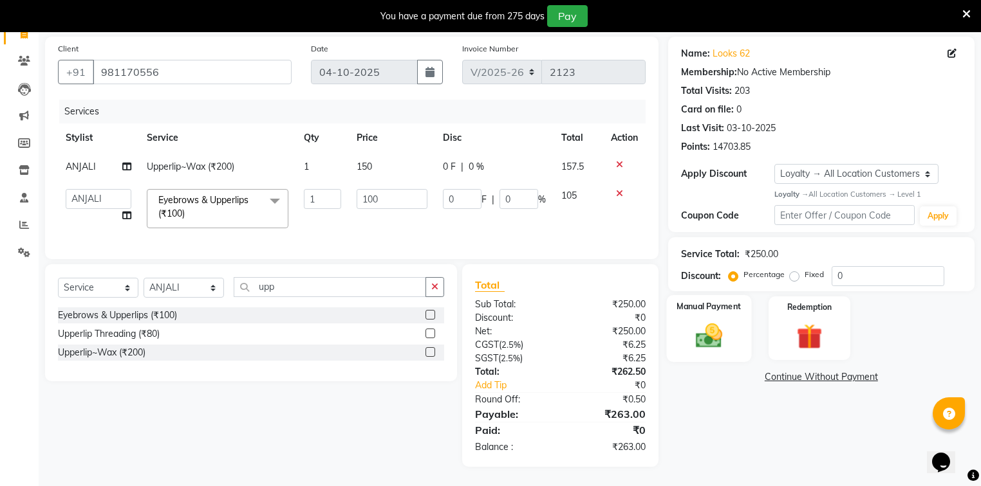
click at [706, 320] on img at bounding box center [709, 335] width 44 height 31
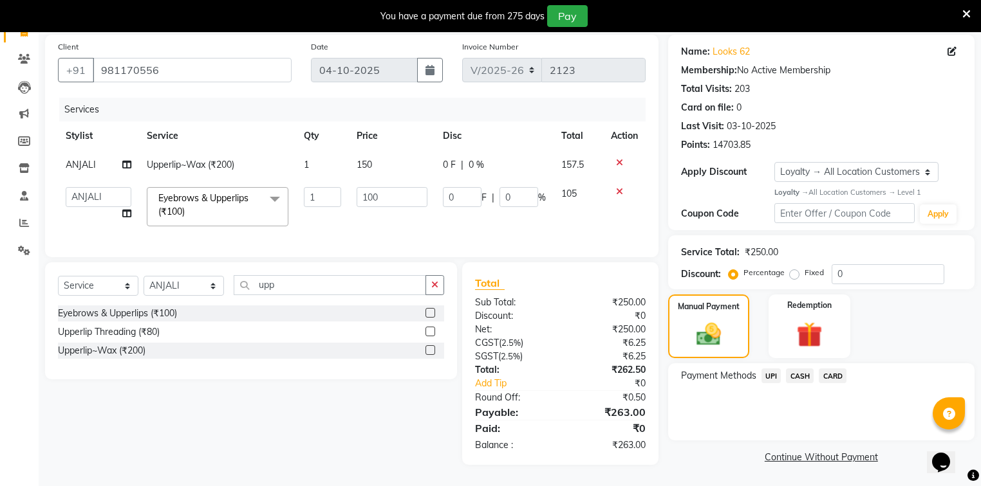
click at [767, 375] on span "UPI" at bounding box center [771, 376] width 20 height 15
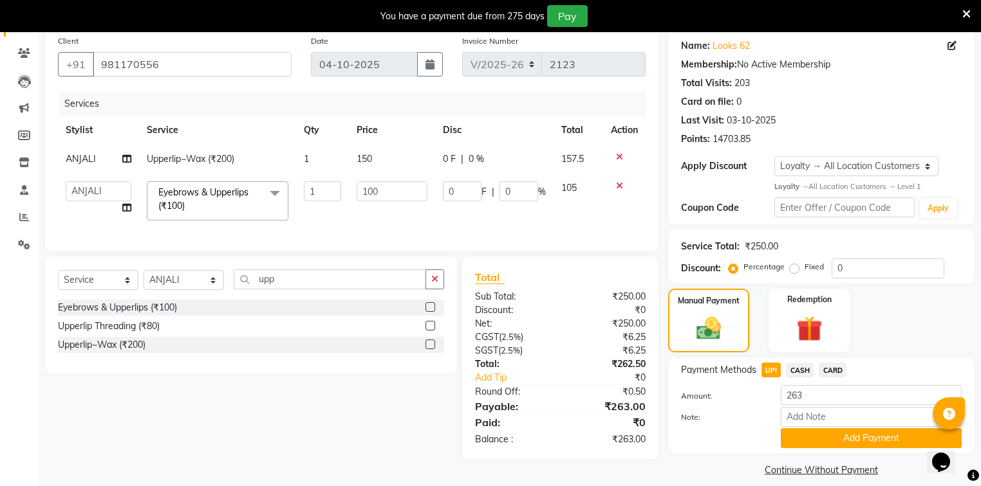
click at [862, 452] on div "Payment Methods UPI CASH CARD Amount: 263 Note: Add Payment" at bounding box center [821, 406] width 306 height 96
click at [862, 447] on button "Add Payment" at bounding box center [871, 439] width 181 height 20
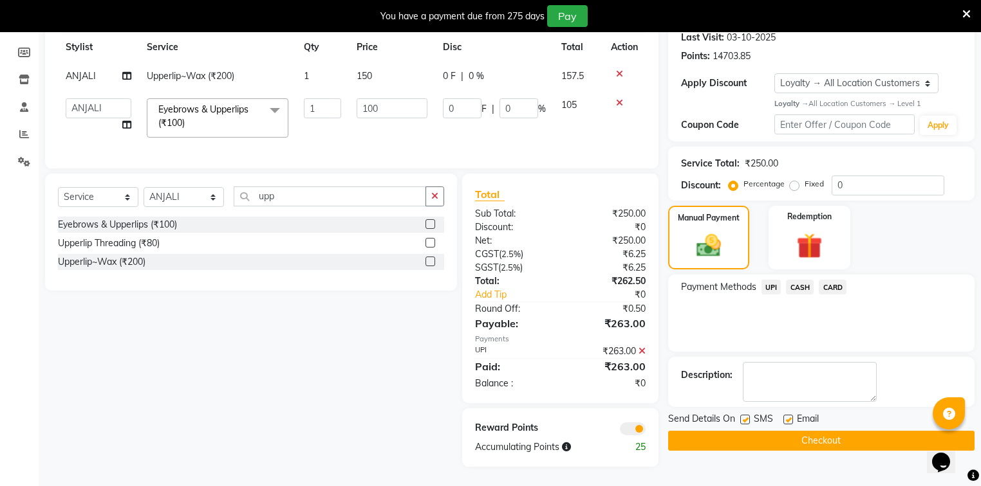
scroll to position [190, 0]
click at [747, 434] on button "Checkout" at bounding box center [821, 441] width 306 height 20
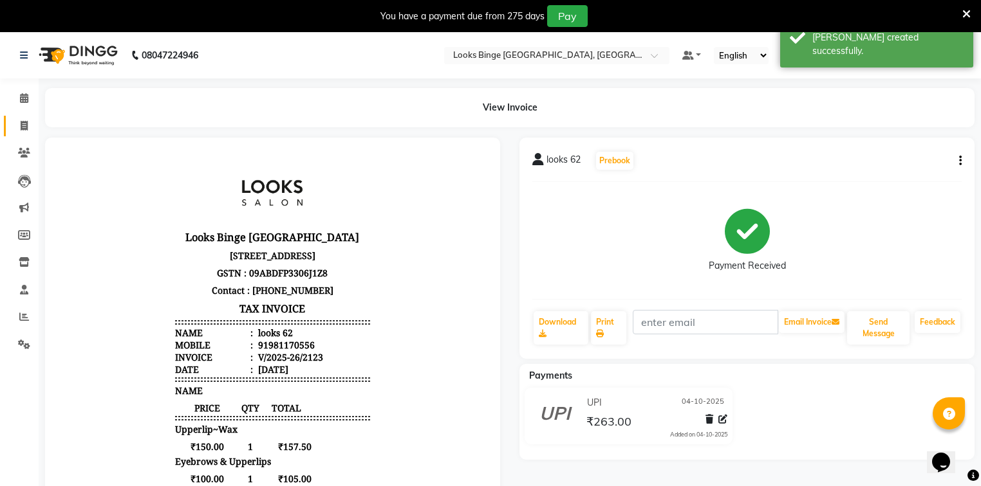
click at [27, 134] on link "Invoice" at bounding box center [19, 126] width 31 height 21
select select "service"
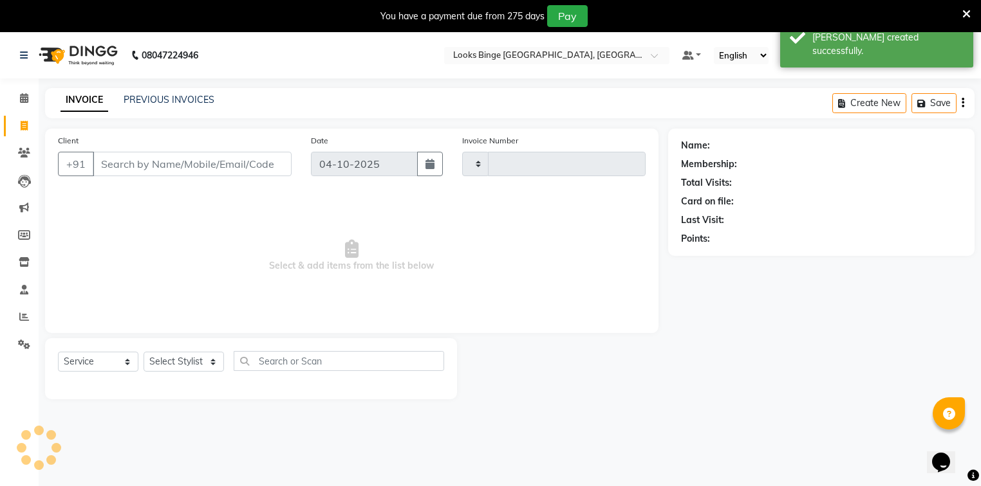
scroll to position [32, 0]
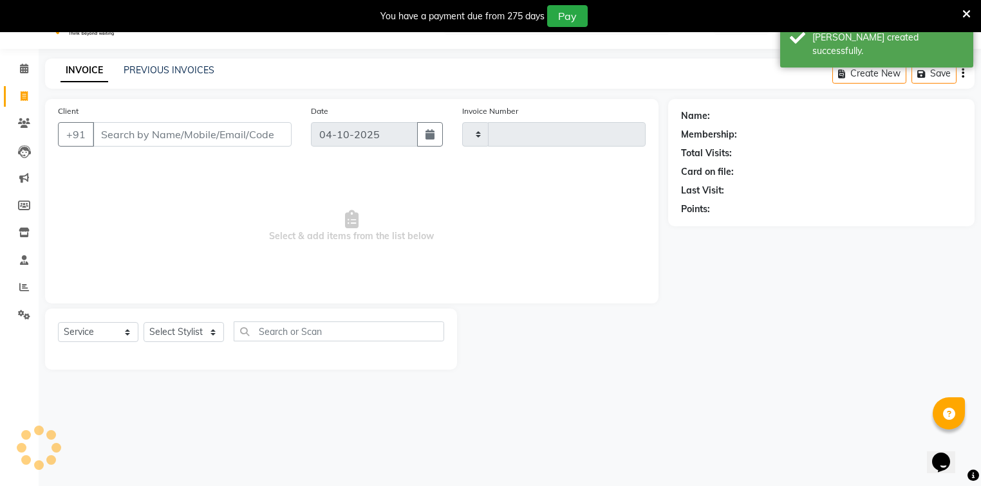
type input "2124"
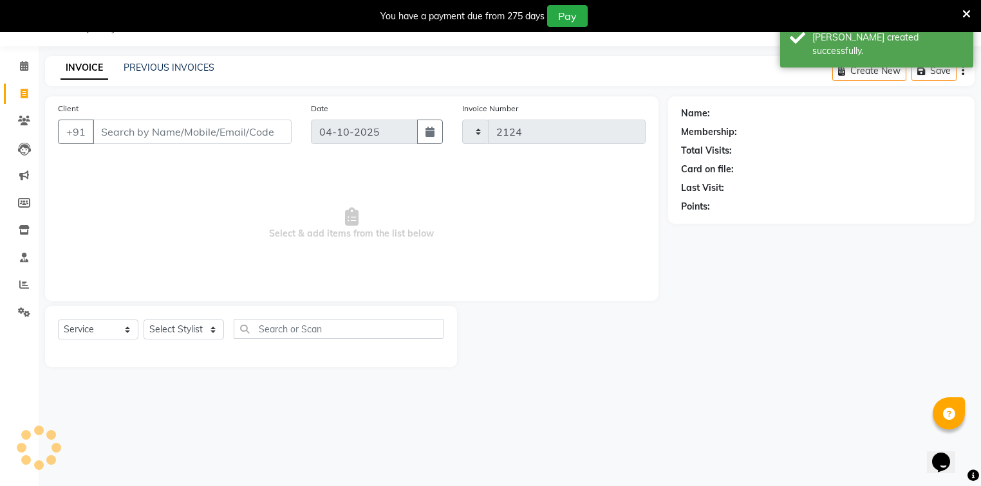
select select "5378"
